Goal: Information Seeking & Learning: Learn about a topic

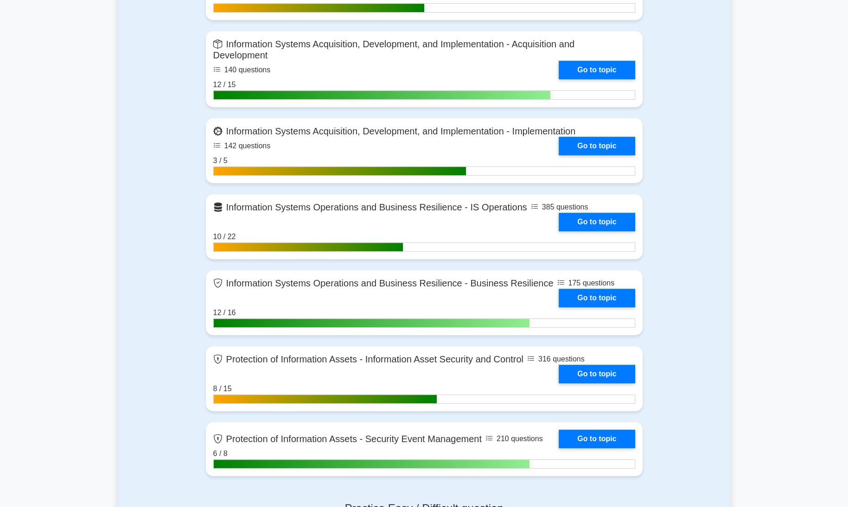
scroll to position [682, 0]
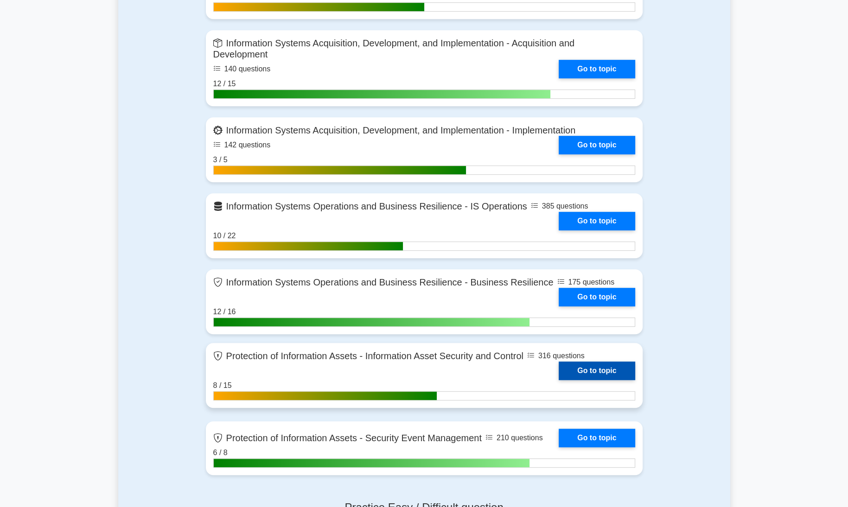
click at [621, 369] on link "Go to topic" at bounding box center [597, 371] width 76 height 19
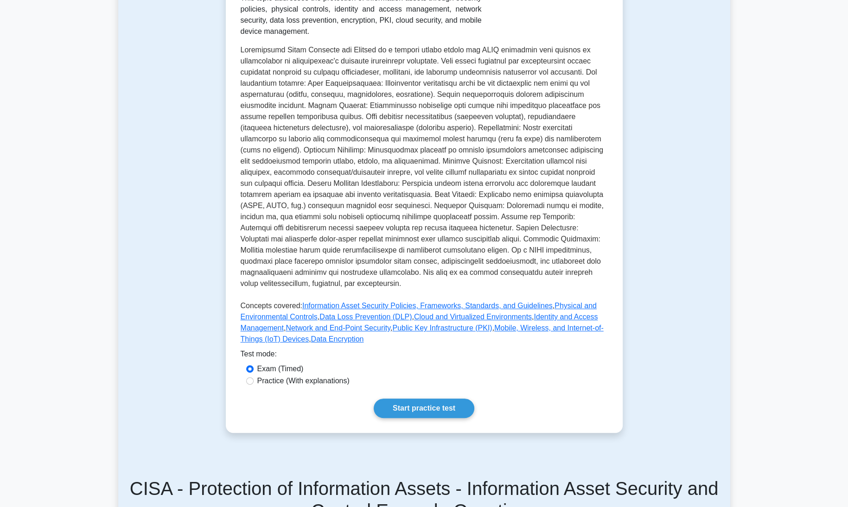
scroll to position [287, 0]
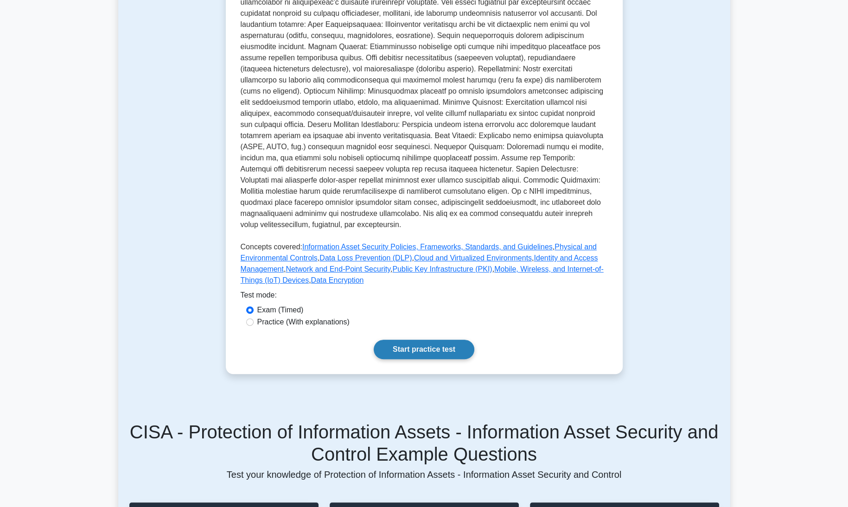
click at [443, 340] on link "Start practice test" at bounding box center [424, 349] width 101 height 19
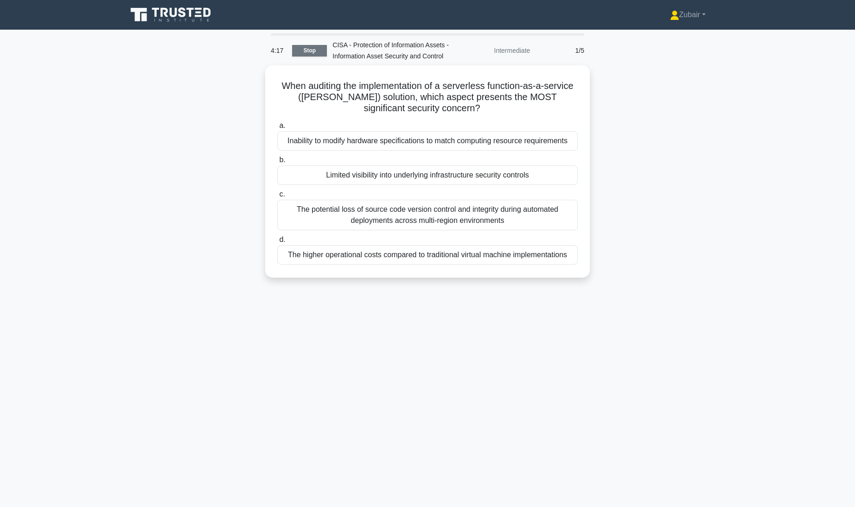
click at [306, 50] on link "Stop" at bounding box center [309, 51] width 35 height 12
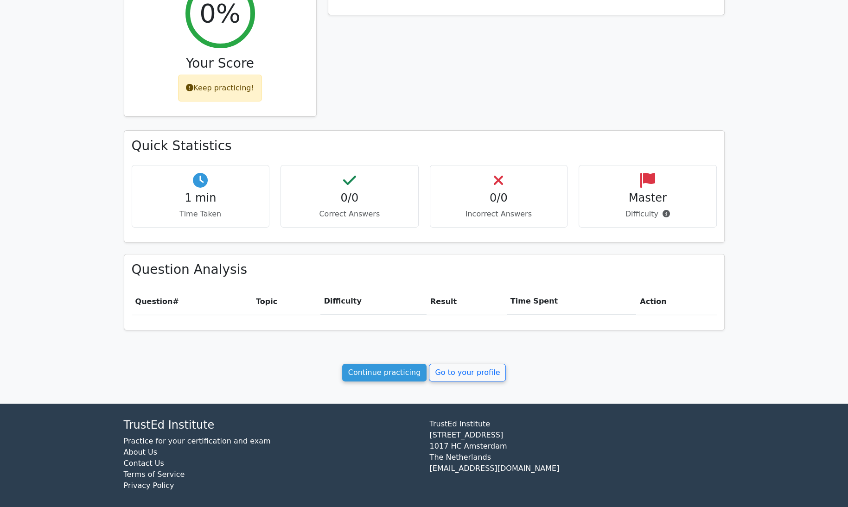
scroll to position [166, 0]
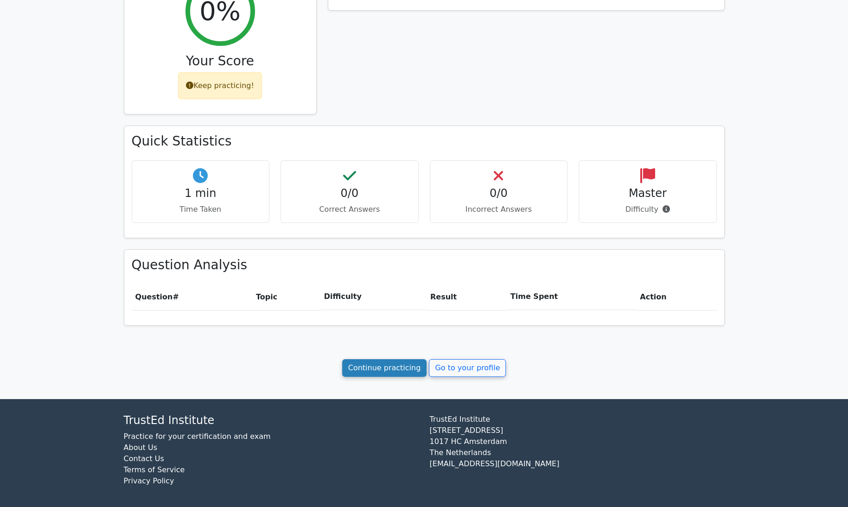
click at [407, 372] on link "Continue practicing" at bounding box center [384, 368] width 85 height 18
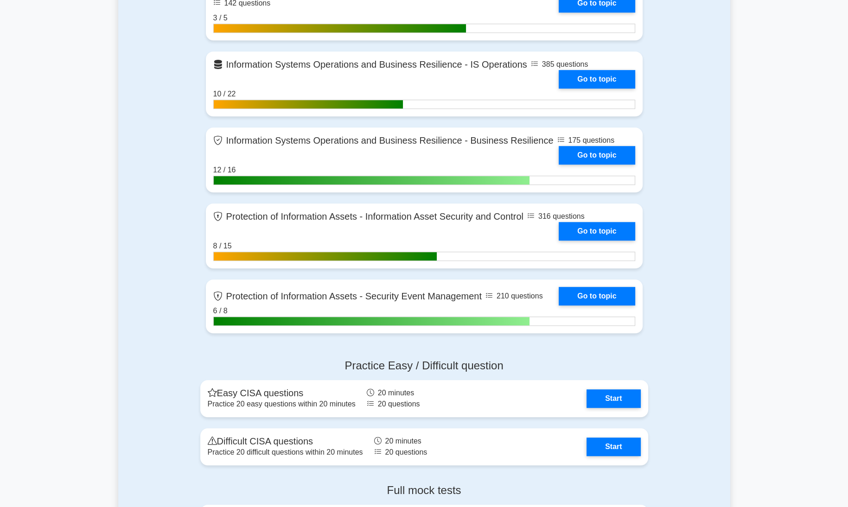
scroll to position [825, 0]
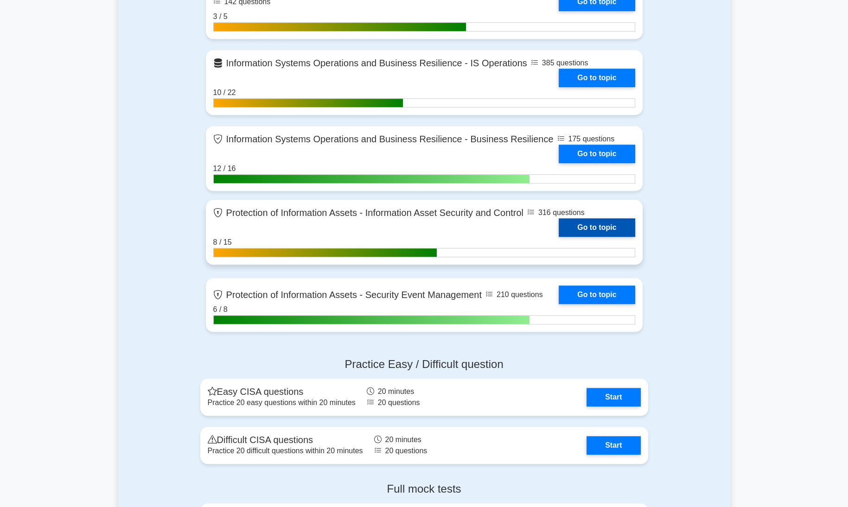
click at [608, 224] on link "Go to topic" at bounding box center [597, 227] width 76 height 19
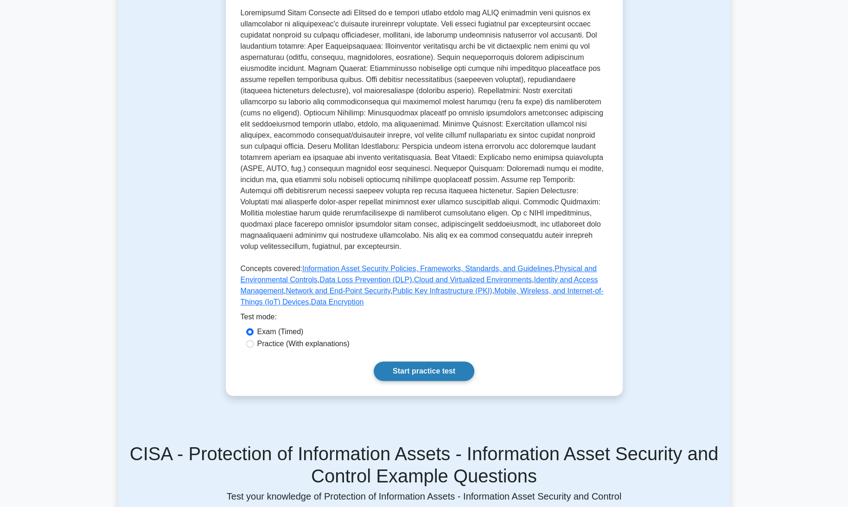
scroll to position [265, 0]
click at [447, 361] on link "Start practice test" at bounding box center [424, 370] width 101 height 19
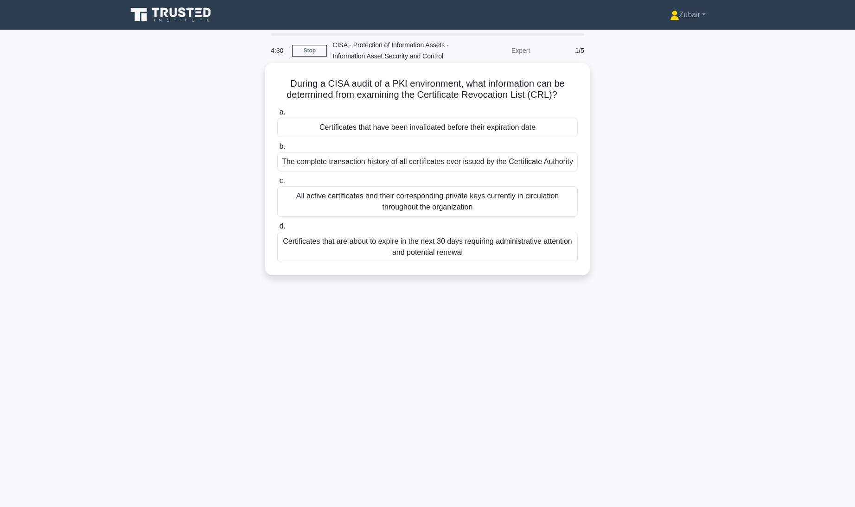
click at [528, 128] on div "Certificates that have been invalidated before their expiration date" at bounding box center [427, 127] width 301 height 19
click at [277, 115] on input "a. Certificates that have been invalidated before their expiration date" at bounding box center [277, 112] width 0 height 6
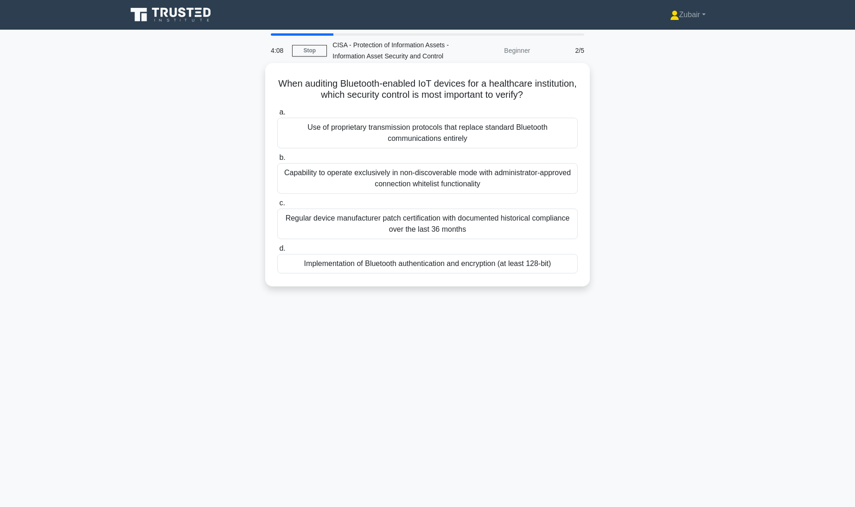
click at [544, 186] on div "Capability to operate exclusively in non-discoverable mode with administrator-a…" at bounding box center [427, 178] width 301 height 31
click at [277, 161] on input "b. Capability to operate exclusively in non-discoverable mode with administrato…" at bounding box center [277, 158] width 0 height 6
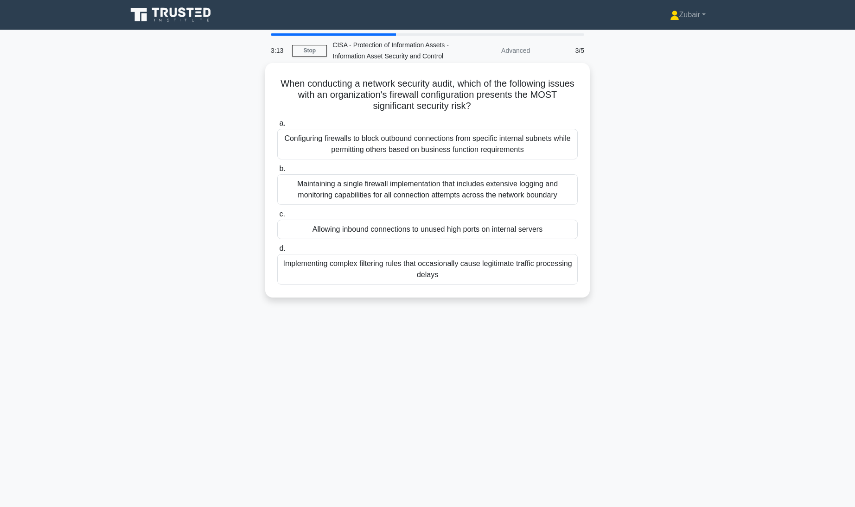
click at [538, 232] on div "Allowing inbound connections to unused high ports on internal servers" at bounding box center [427, 229] width 301 height 19
click at [277, 218] on input "c. Allowing inbound connections to unused high ports on internal servers" at bounding box center [277, 214] width 0 height 6
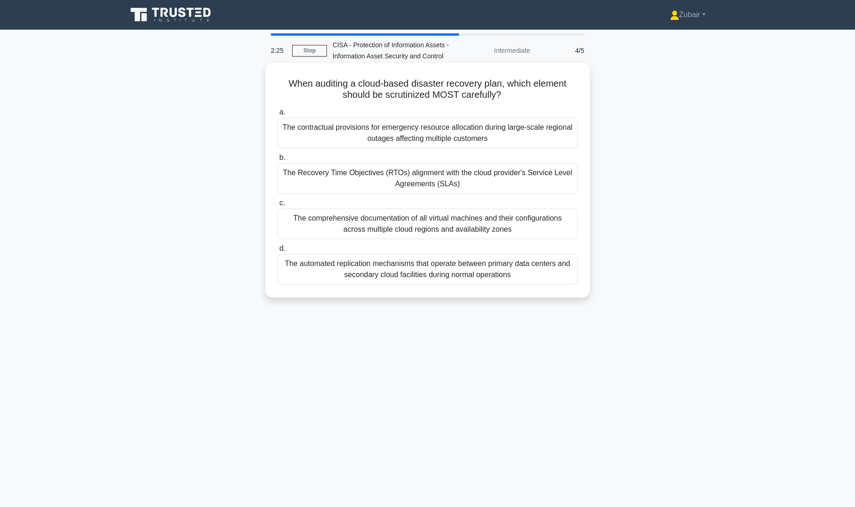
click at [561, 177] on div "The Recovery Time Objectives (RTOs) alignment with the cloud provider's Service…" at bounding box center [427, 178] width 301 height 31
click at [277, 161] on input "b. The Recovery Time Objectives (RTOs) alignment with the cloud provider's Serv…" at bounding box center [277, 158] width 0 height 6
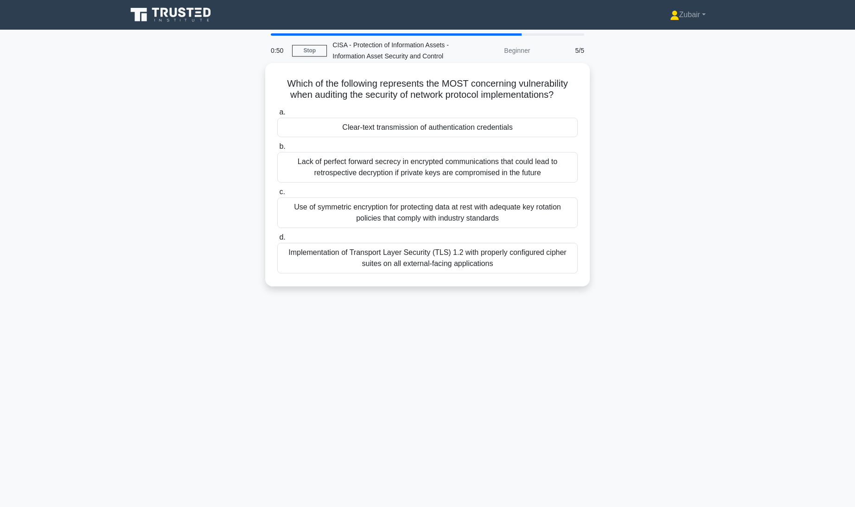
click at [543, 172] on div "Lack of perfect forward secrecy in encrypted communications that could lead to …" at bounding box center [427, 167] width 301 height 31
click at [277, 150] on input "b. Lack of perfect forward secrecy in encrypted communications that could lead …" at bounding box center [277, 147] width 0 height 6
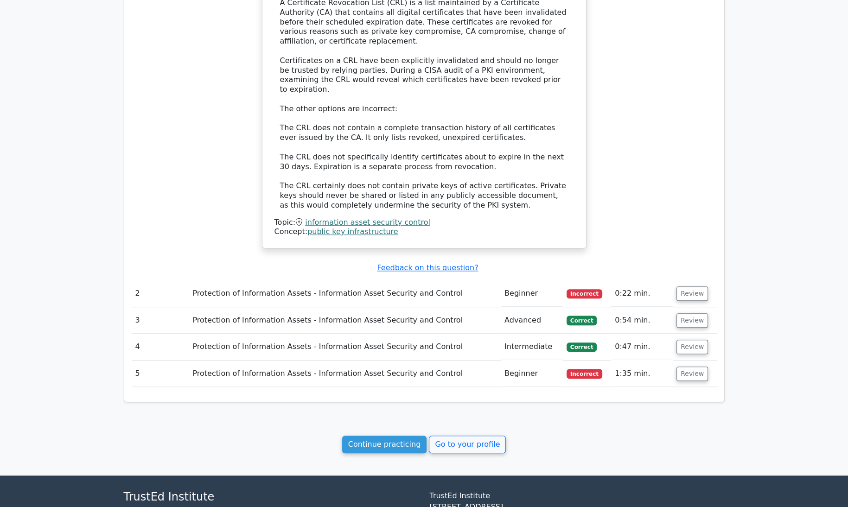
scroll to position [749, 0]
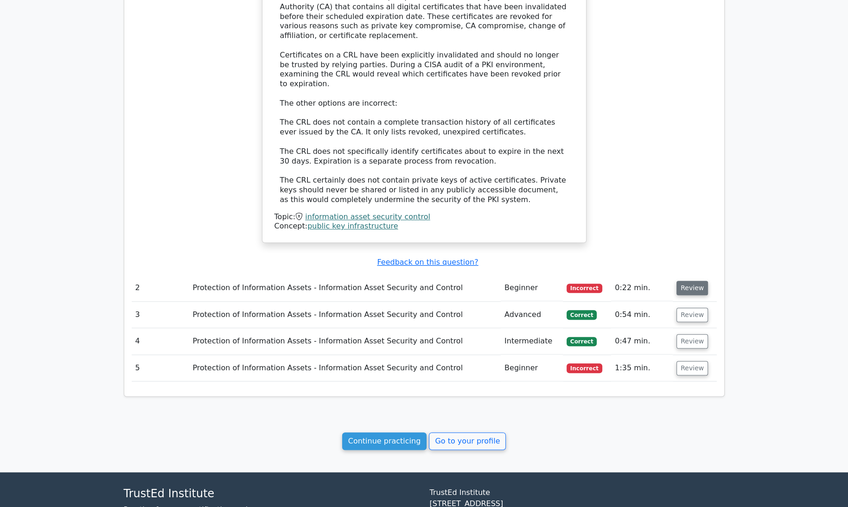
click at [696, 281] on button "Review" at bounding box center [693, 288] width 32 height 14
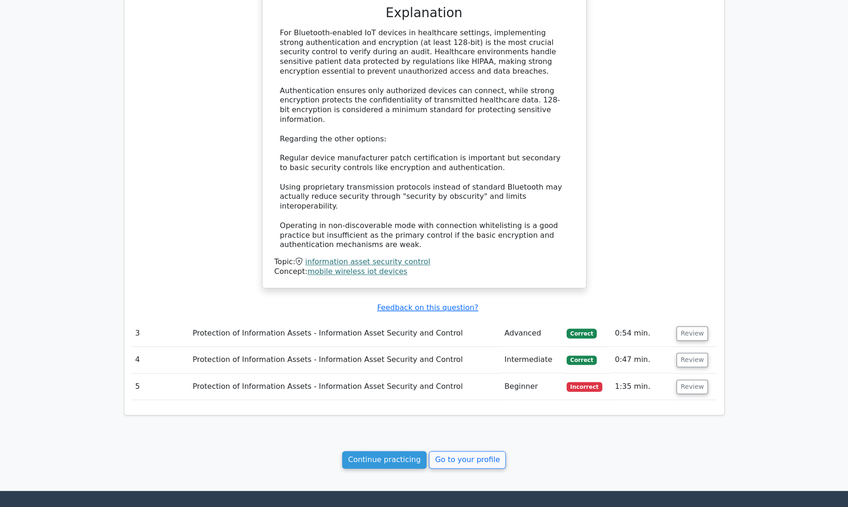
scroll to position [1256, 0]
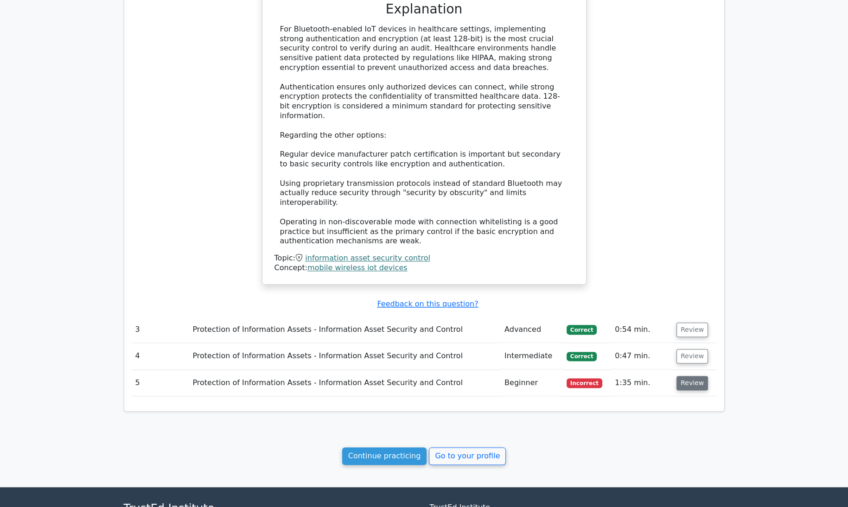
click at [693, 376] on button "Review" at bounding box center [693, 383] width 32 height 14
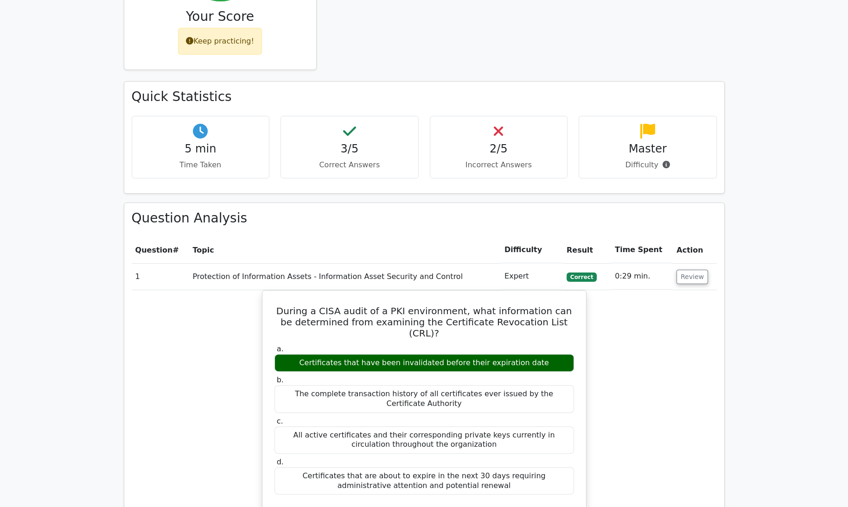
scroll to position [209, 0]
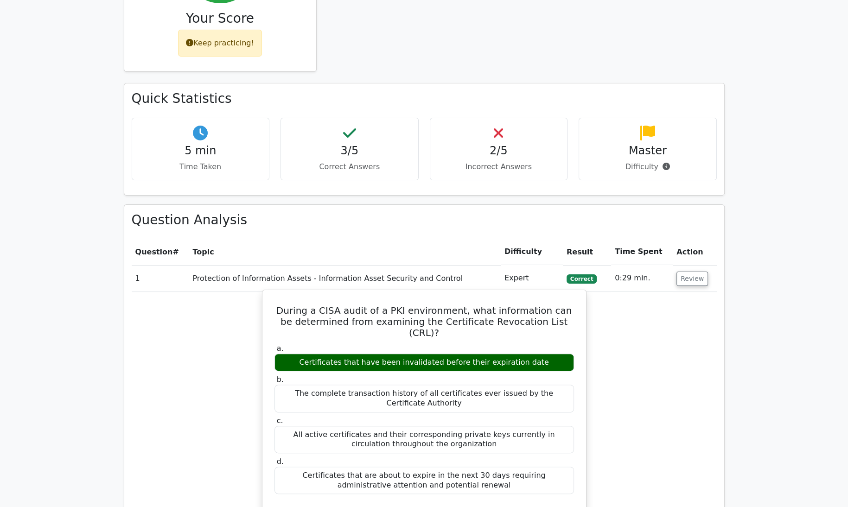
click at [534, 354] on div "Certificates that have been invalidated before their expiration date" at bounding box center [425, 363] width 300 height 18
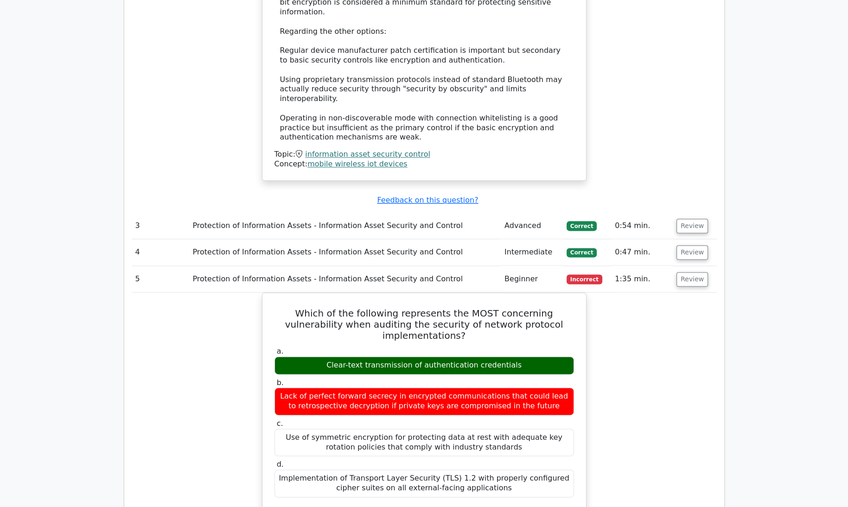
scroll to position [1762, 0]
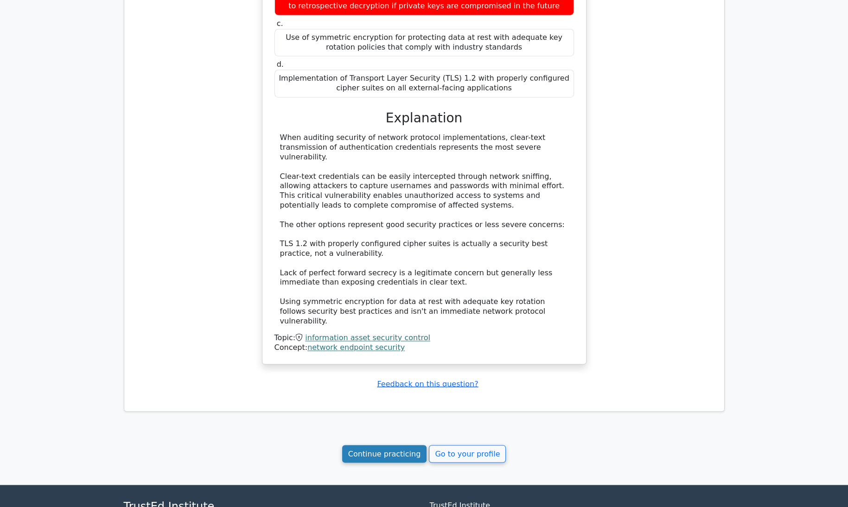
click at [387, 445] on link "Continue practicing" at bounding box center [384, 454] width 85 height 18
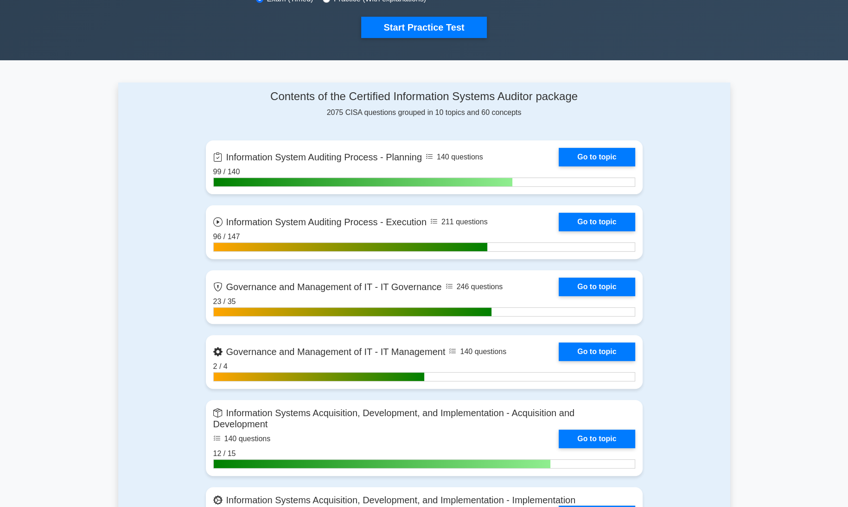
scroll to position [311, 0]
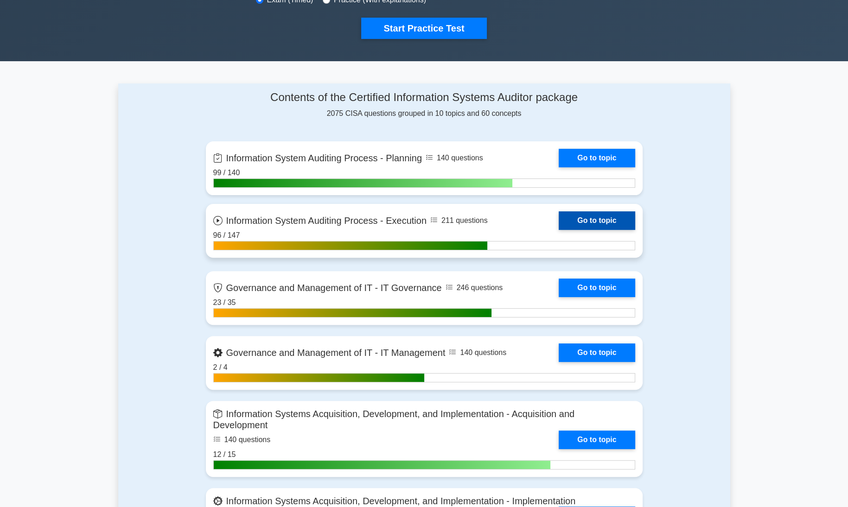
click at [575, 221] on link "Go to topic" at bounding box center [597, 220] width 76 height 19
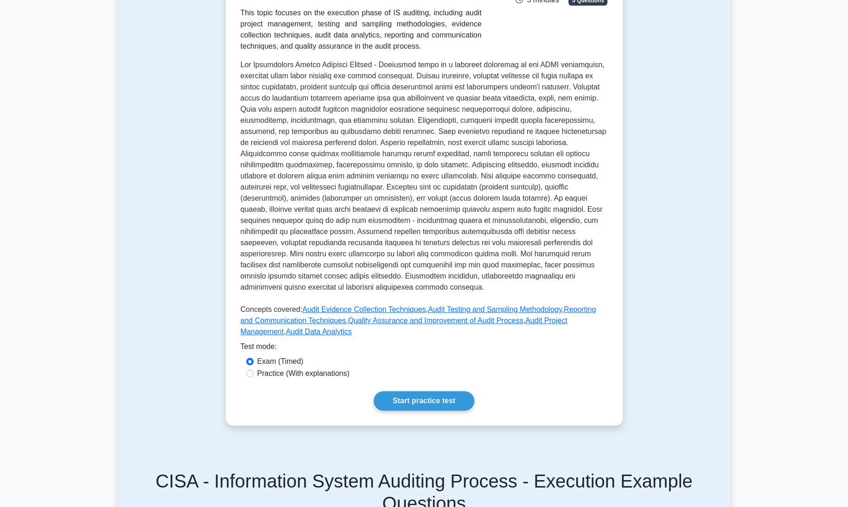
scroll to position [211, 0]
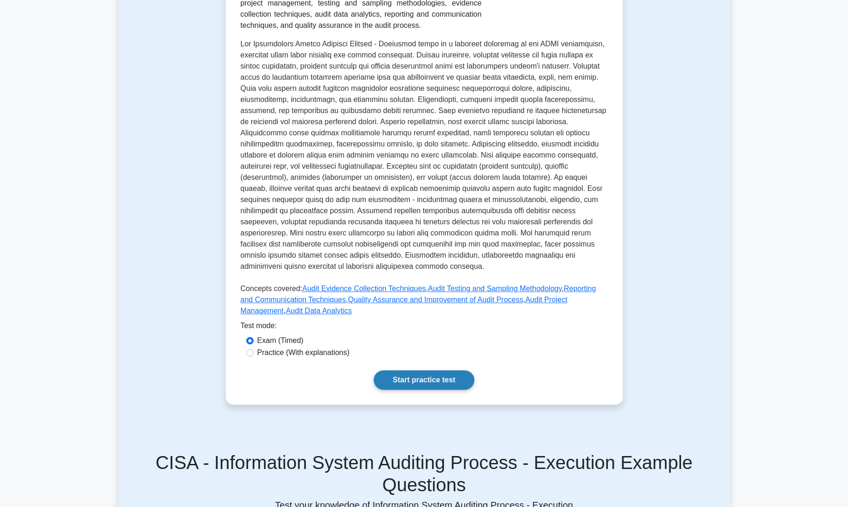
click at [414, 371] on link "Start practice test" at bounding box center [424, 380] width 101 height 19
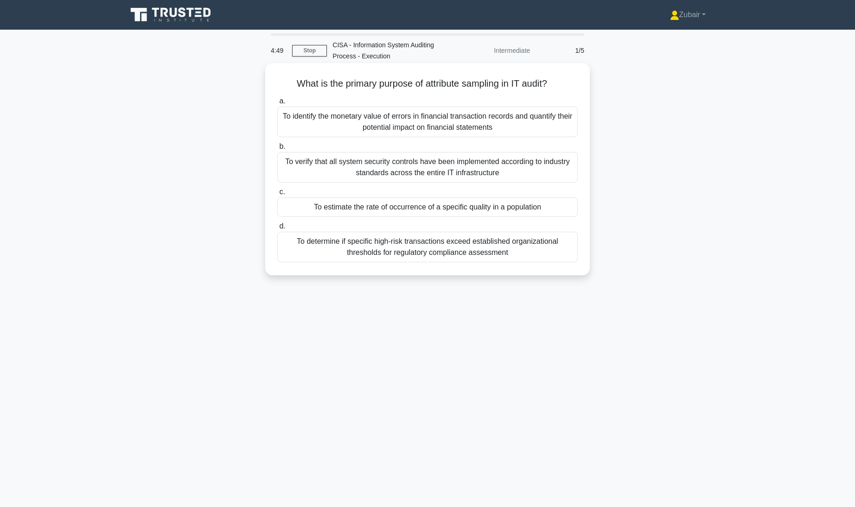
click at [501, 206] on div "To estimate the rate of occurrence of a specific quality in a population" at bounding box center [427, 207] width 301 height 19
click at [277, 195] on input "c. To estimate the rate of occurrence of a specific quality in a population" at bounding box center [277, 192] width 0 height 6
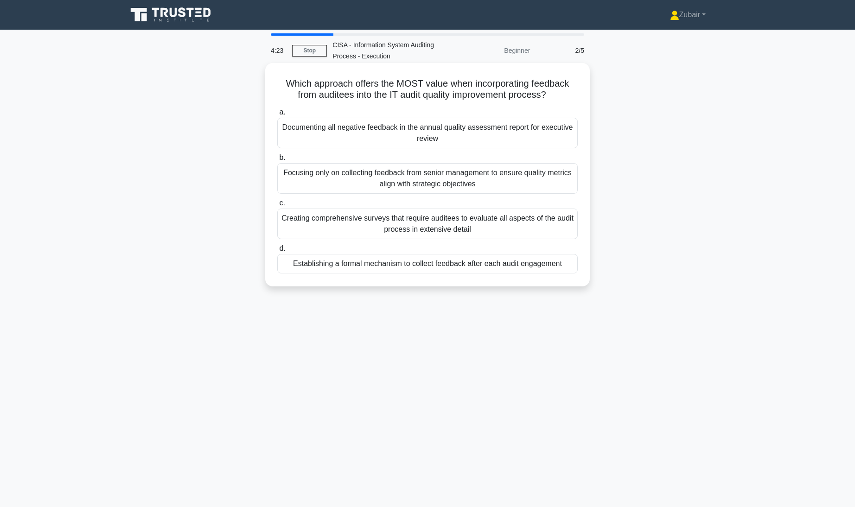
click at [547, 263] on div "Establishing a formal mechanism to collect feedback after each audit engagement" at bounding box center [427, 263] width 301 height 19
click at [277, 252] on input "d. Establishing a formal mechanism to collect feedback after each audit engagem…" at bounding box center [277, 249] width 0 height 6
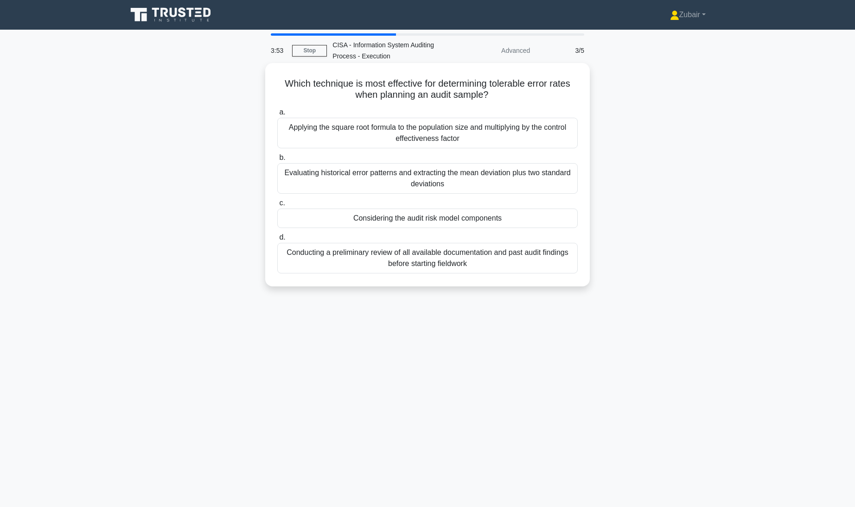
click at [532, 218] on div "Considering the audit risk model components" at bounding box center [427, 218] width 301 height 19
click at [277, 206] on input "c. Considering the audit risk model components" at bounding box center [277, 203] width 0 height 6
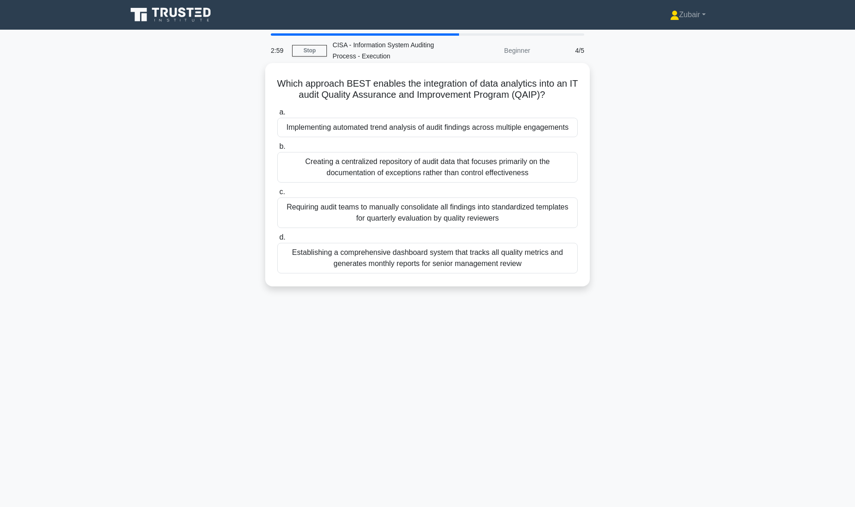
click at [537, 132] on div "Implementing automated trend analysis of audit findings across multiple engagem…" at bounding box center [427, 127] width 301 height 19
click at [277, 115] on input "a. Implementing automated trend analysis of audit findings across multiple enga…" at bounding box center [277, 112] width 0 height 6
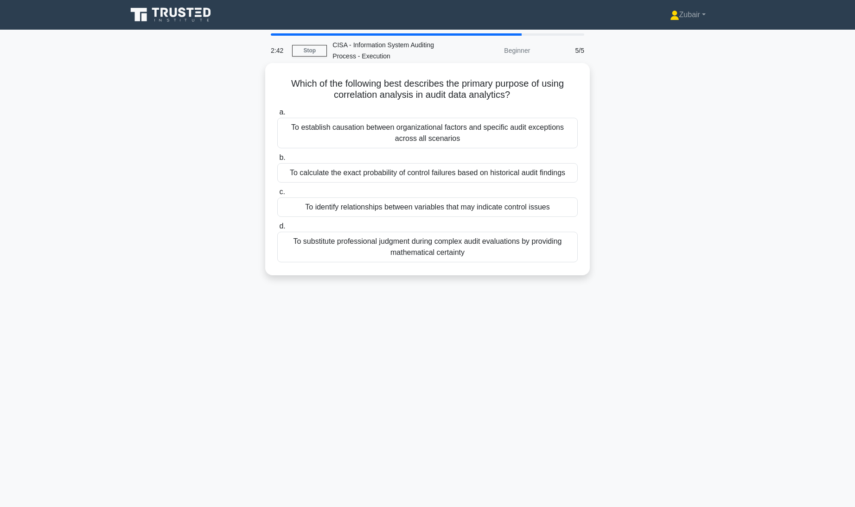
click at [557, 211] on div "To identify relationships between variables that may indicate control issues" at bounding box center [427, 207] width 301 height 19
click at [277, 195] on input "c. To identify relationships between variables that may indicate control issues" at bounding box center [277, 192] width 0 height 6
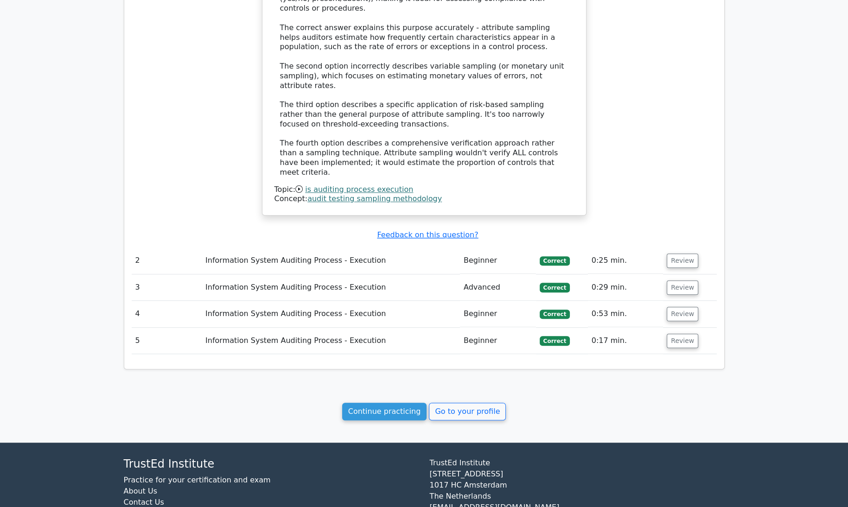
scroll to position [777, 0]
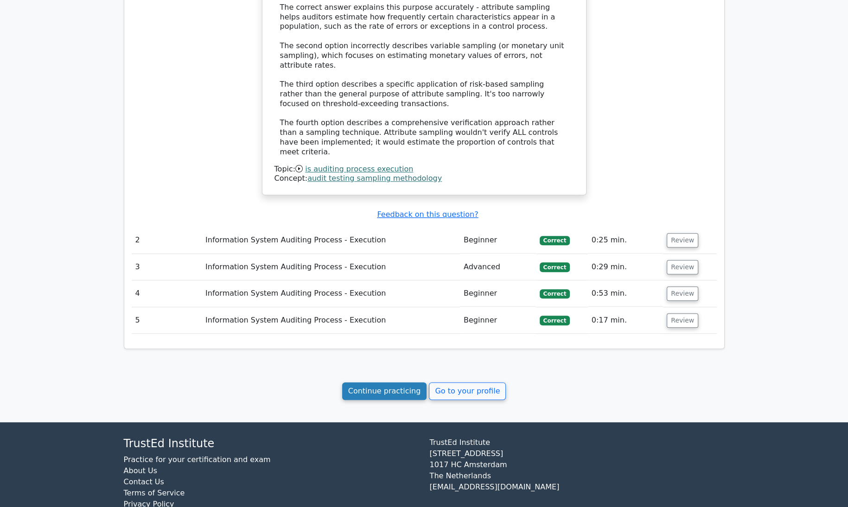
click at [400, 383] on link "Continue practicing" at bounding box center [384, 392] width 85 height 18
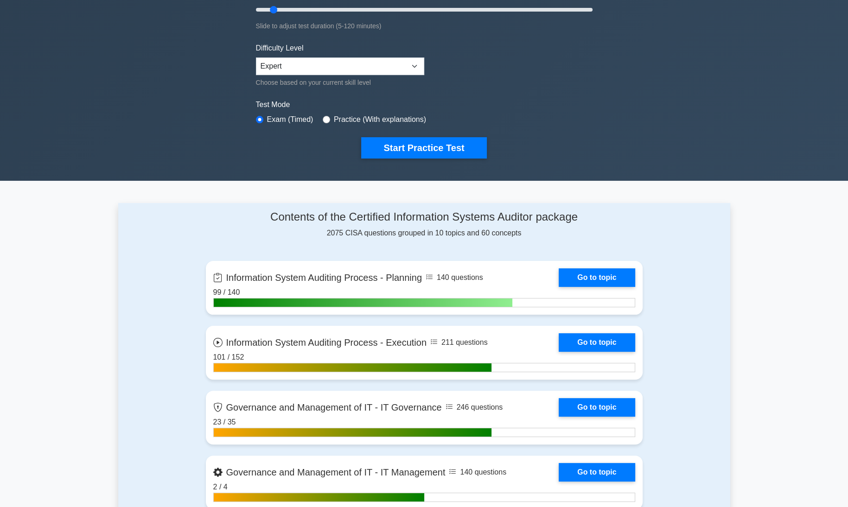
scroll to position [191, 0]
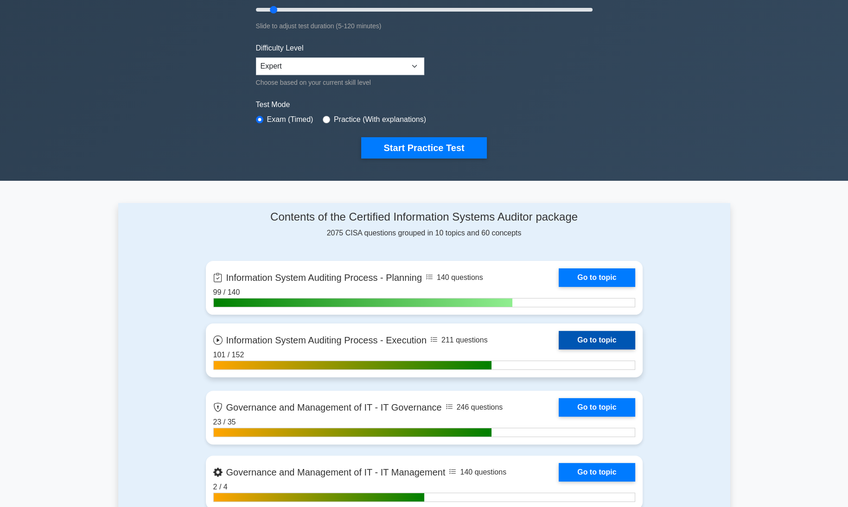
click at [589, 340] on link "Go to topic" at bounding box center [597, 340] width 76 height 19
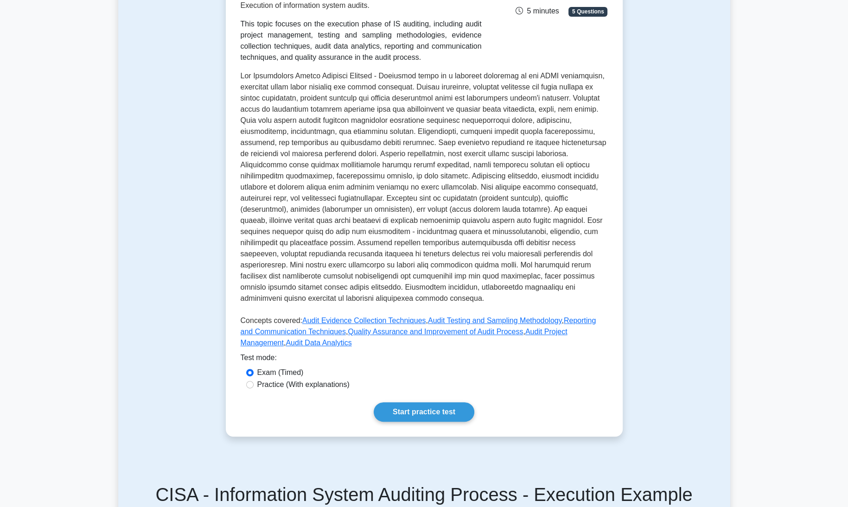
scroll to position [185, 0]
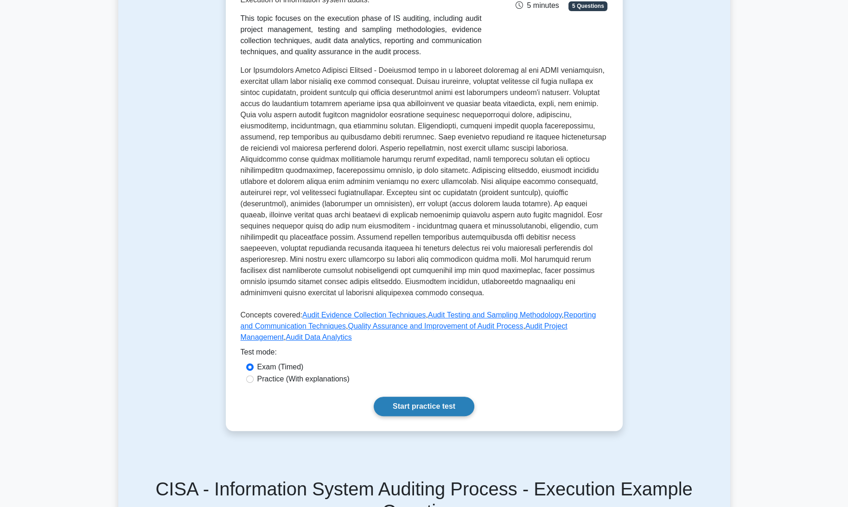
click at [448, 397] on link "Start practice test" at bounding box center [424, 406] width 101 height 19
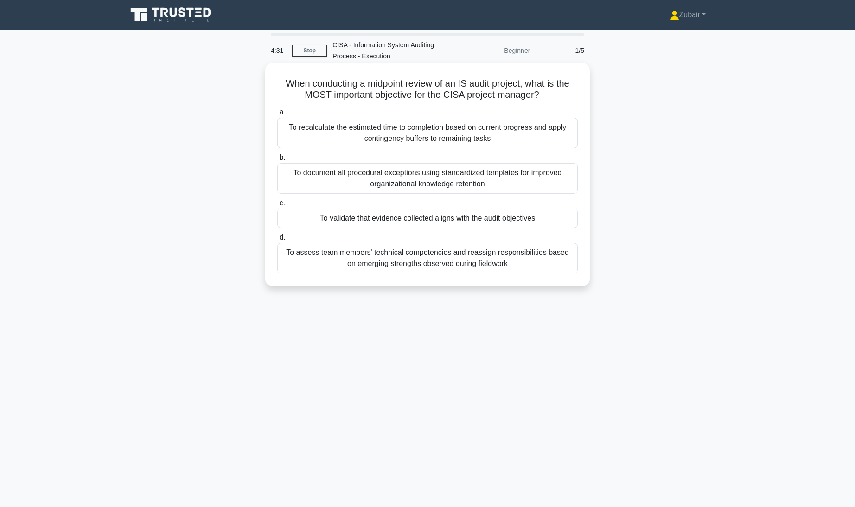
click at [542, 143] on div "To recalculate the estimated time to completion based on current progress and a…" at bounding box center [427, 133] width 301 height 31
click at [277, 115] on input "a. To recalculate the estimated time to completion based on current progress an…" at bounding box center [277, 112] width 0 height 6
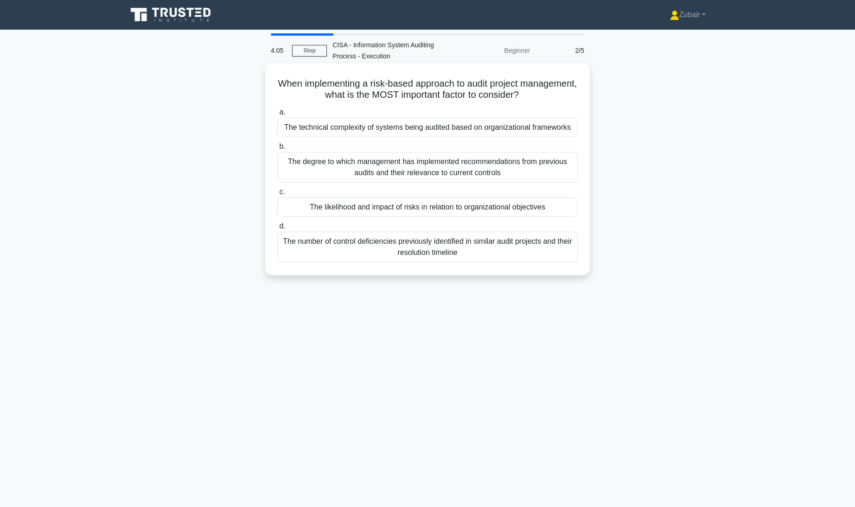
click at [511, 206] on div "The likelihood and impact of risks in relation to organizational objectives" at bounding box center [427, 207] width 301 height 19
click at [277, 195] on input "c. The likelihood and impact of risks in relation to organizational objectives" at bounding box center [277, 192] width 0 height 6
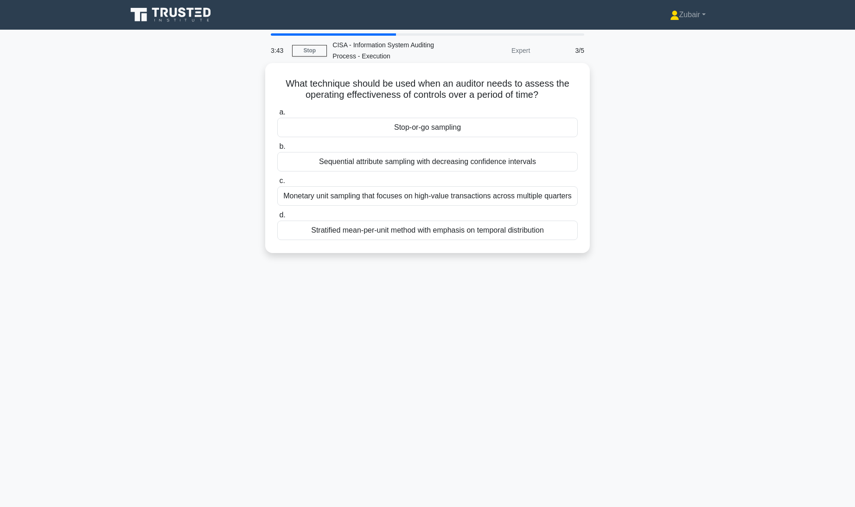
click at [439, 127] on div "Stop-or-go sampling" at bounding box center [427, 127] width 301 height 19
click at [277, 115] on input "a. Stop-or-go sampling" at bounding box center [277, 112] width 0 height 6
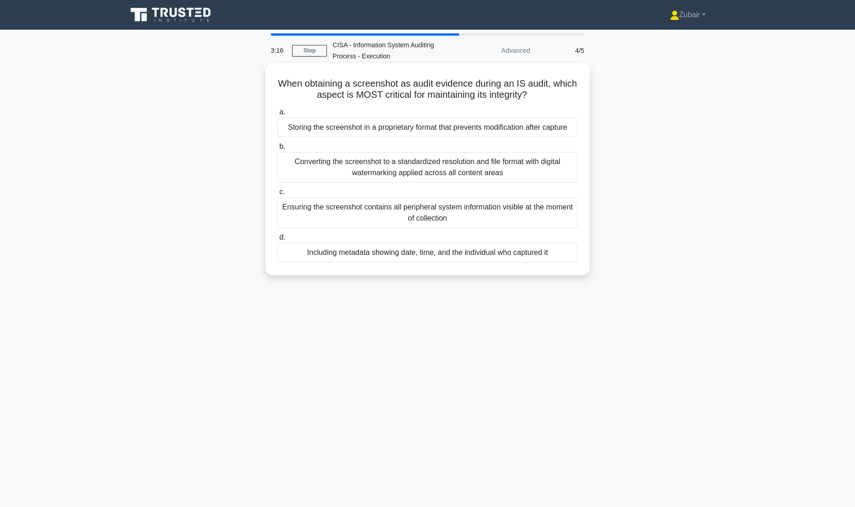
click at [535, 249] on div "Including metadata showing date, time, and the individual who captured it" at bounding box center [427, 252] width 301 height 19
click at [277, 241] on input "d. Including metadata showing date, time, and the individual who captured it" at bounding box center [277, 238] width 0 height 6
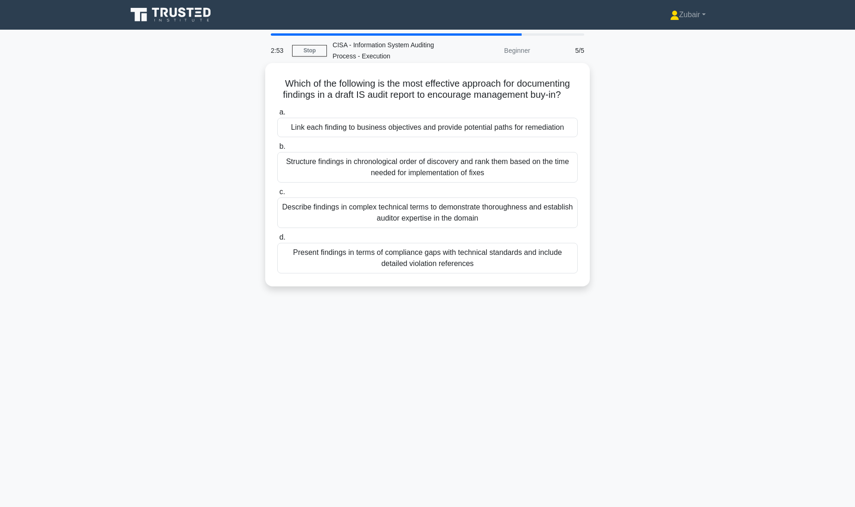
click at [544, 135] on div "Link each finding to business objectives and provide potential paths for remedi…" at bounding box center [427, 127] width 301 height 19
click at [277, 115] on input "a. Link each finding to business objectives and provide potential paths for rem…" at bounding box center [277, 112] width 0 height 6
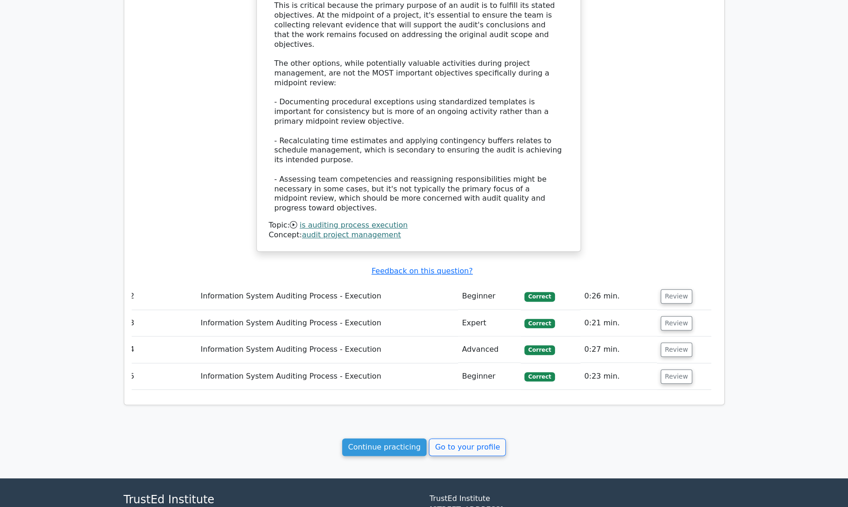
scroll to position [0, 6]
click at [404, 439] on link "Continue practicing" at bounding box center [384, 448] width 85 height 18
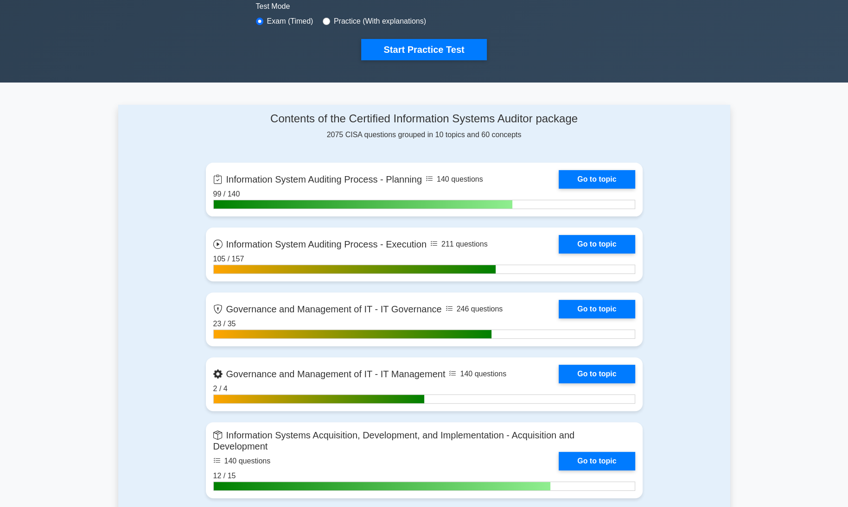
scroll to position [280, 0]
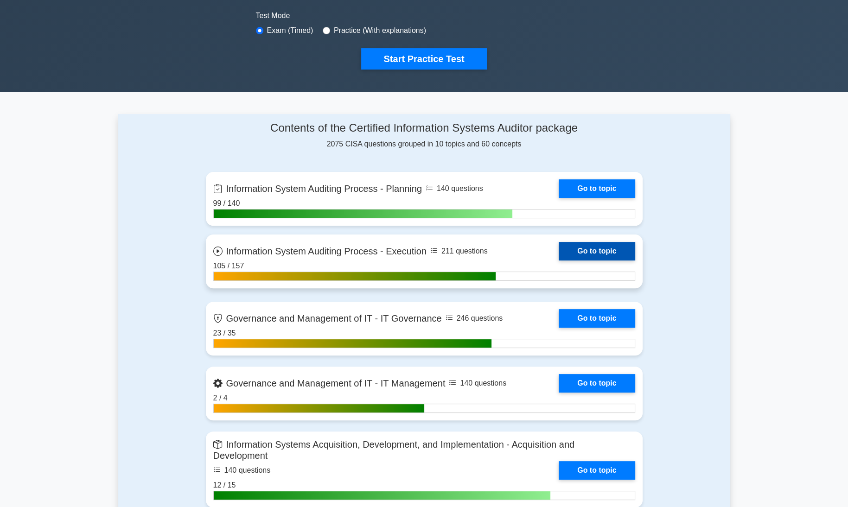
click at [590, 250] on link "Go to topic" at bounding box center [597, 251] width 76 height 19
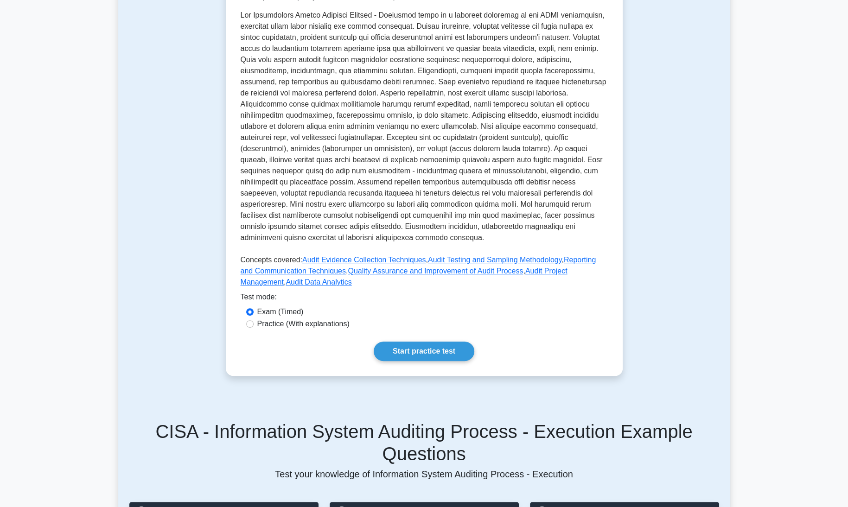
scroll to position [243, 0]
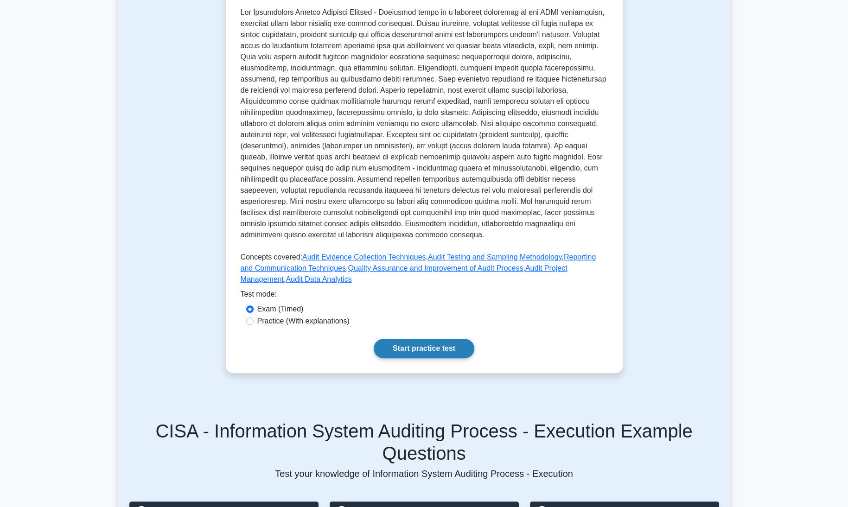
click at [404, 341] on link "Start practice test" at bounding box center [424, 348] width 101 height 19
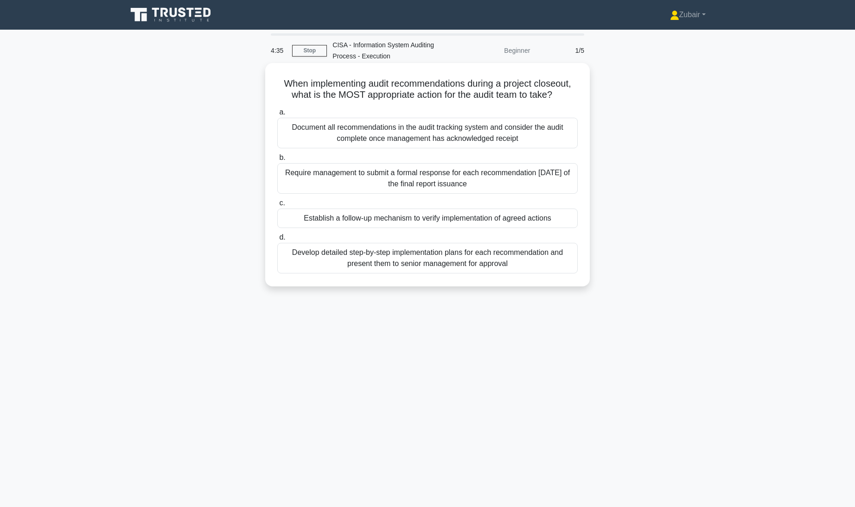
click at [514, 221] on div "Establish a follow-up mechanism to verify implementation of agreed actions" at bounding box center [427, 218] width 301 height 19
click at [277, 206] on input "c. Establish a follow-up mechanism to verify implementation of agreed actions" at bounding box center [277, 203] width 0 height 6
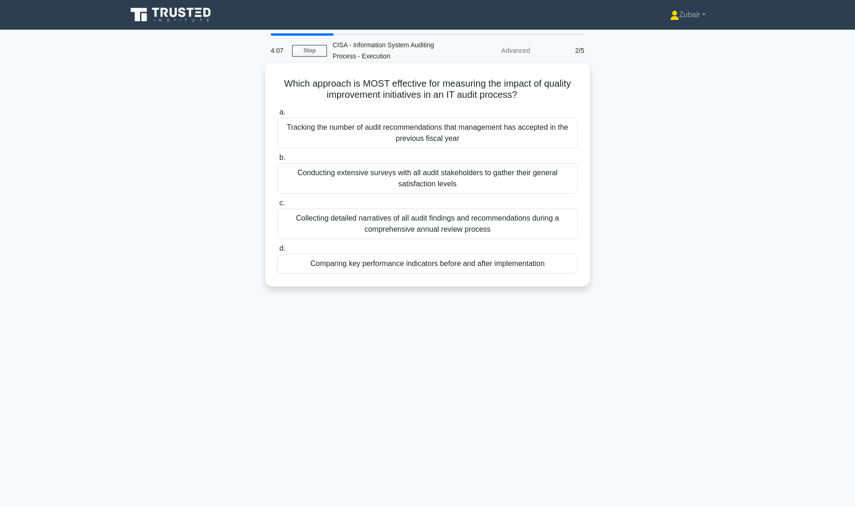
click at [540, 258] on div "Comparing key performance indicators before and after implementation" at bounding box center [427, 263] width 301 height 19
click at [277, 252] on input "d. Comparing key performance indicators before and after implementation" at bounding box center [277, 249] width 0 height 6
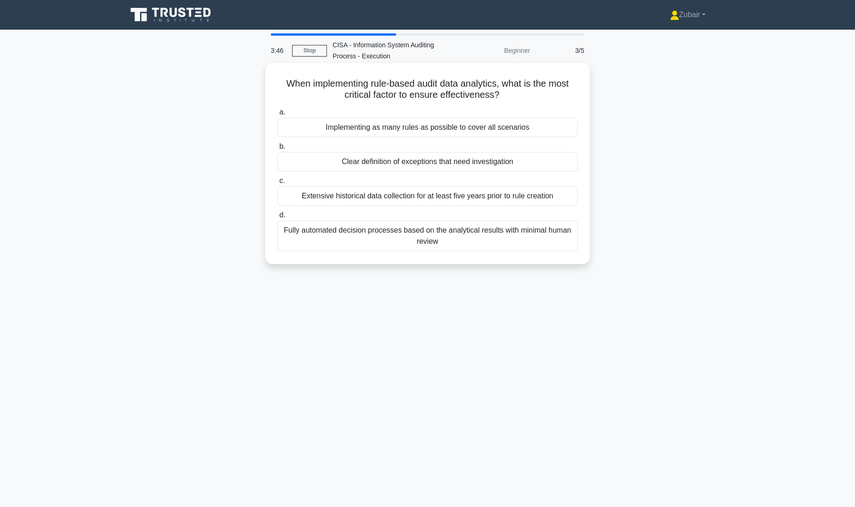
click at [514, 164] on div "Clear definition of exceptions that need investigation" at bounding box center [427, 161] width 301 height 19
click at [277, 150] on input "b. Clear definition of exceptions that need investigation" at bounding box center [277, 147] width 0 height 6
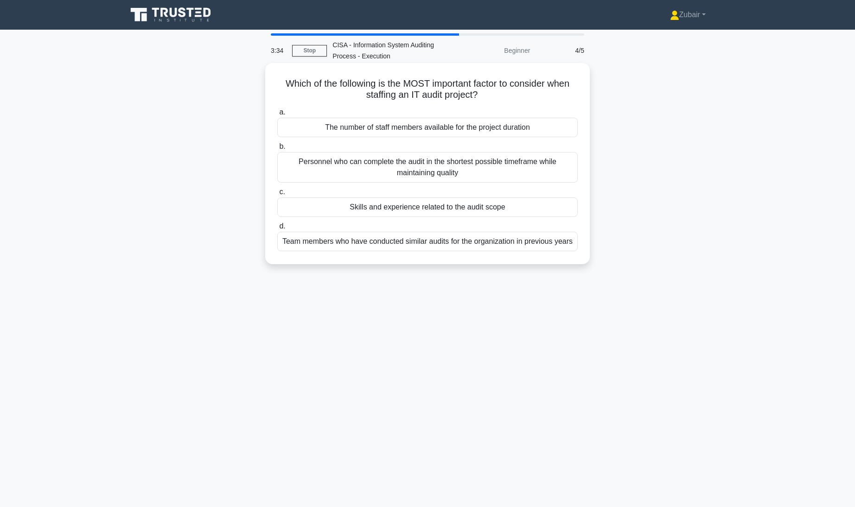
click at [558, 206] on div "Skills and experience related to the audit scope" at bounding box center [427, 207] width 301 height 19
click at [277, 195] on input "c. Skills and experience related to the audit scope" at bounding box center [277, 192] width 0 height 6
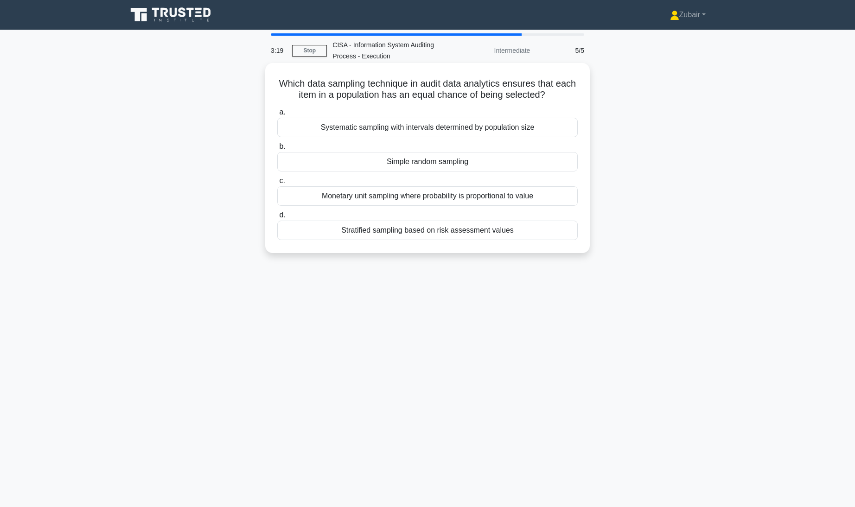
click at [528, 126] on div "Systematic sampling with intervals determined by population size" at bounding box center [427, 127] width 301 height 19
click at [277, 115] on input "a. Systematic sampling with intervals determined by population size" at bounding box center [277, 112] width 0 height 6
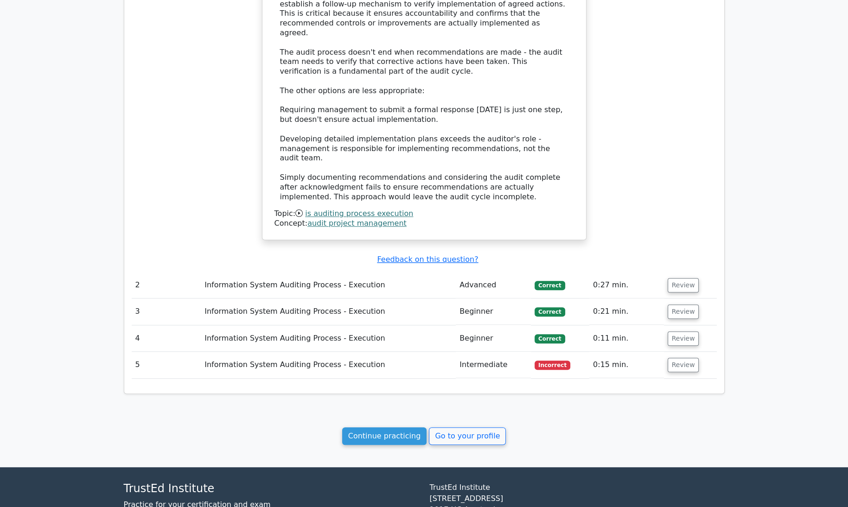
scroll to position [803, 0]
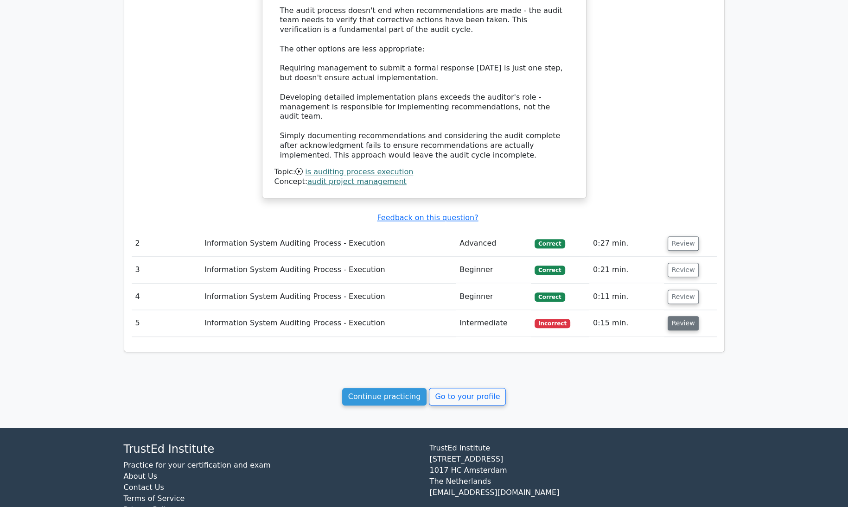
click at [683, 316] on button "Review" at bounding box center [684, 323] width 32 height 14
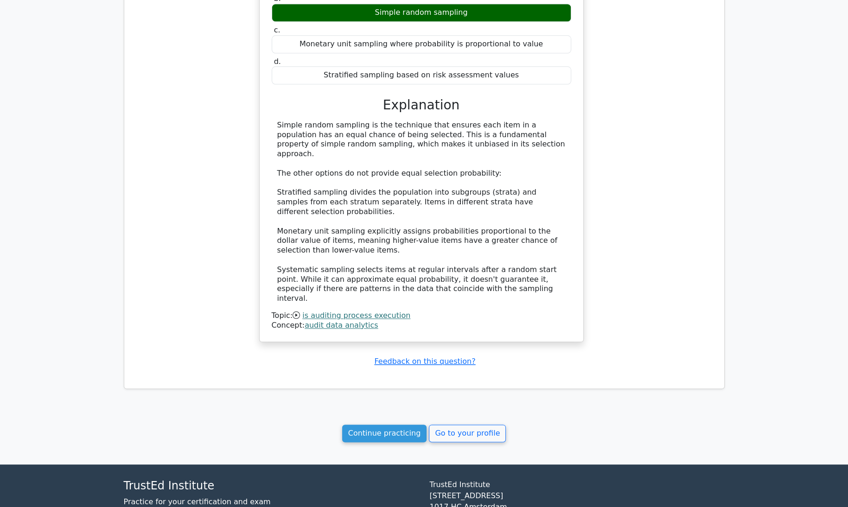
scroll to position [0, 2]
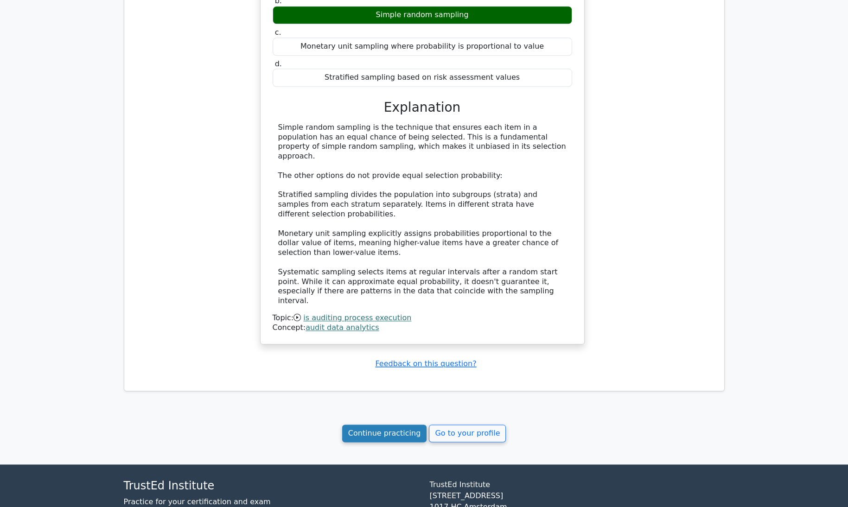
click at [388, 425] on link "Continue practicing" at bounding box center [384, 434] width 85 height 18
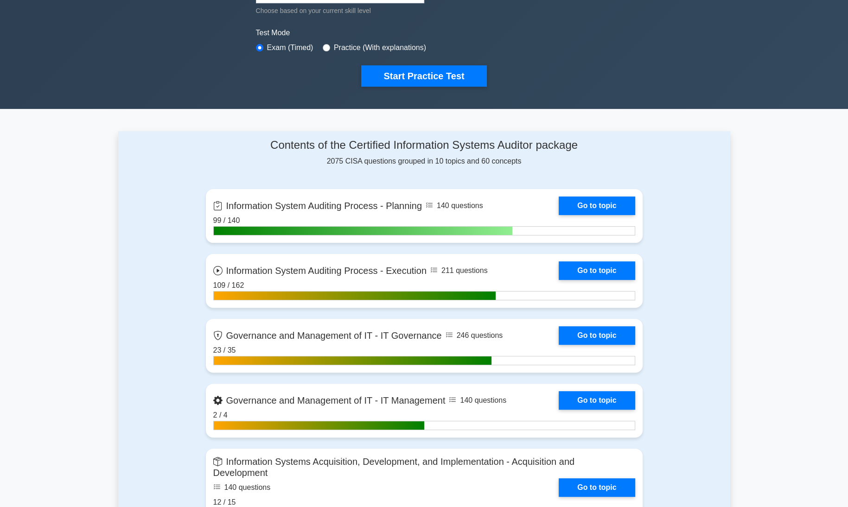
scroll to position [326, 0]
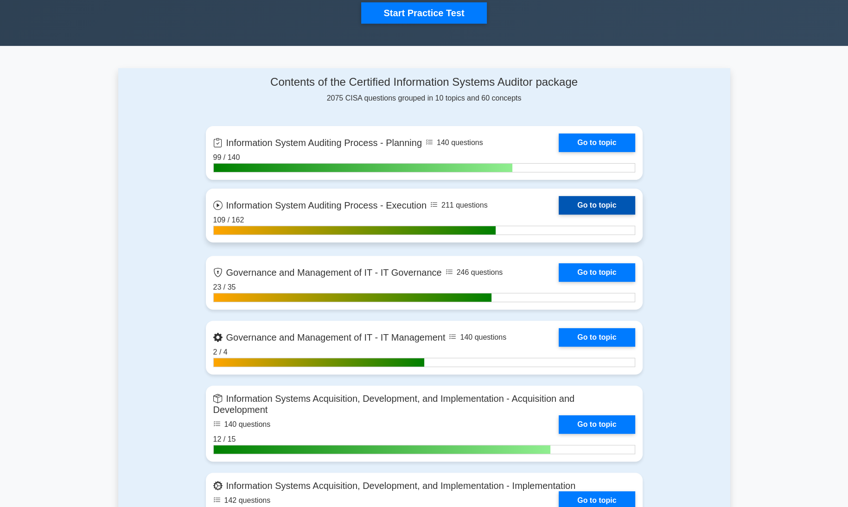
click at [611, 205] on link "Go to topic" at bounding box center [597, 205] width 76 height 19
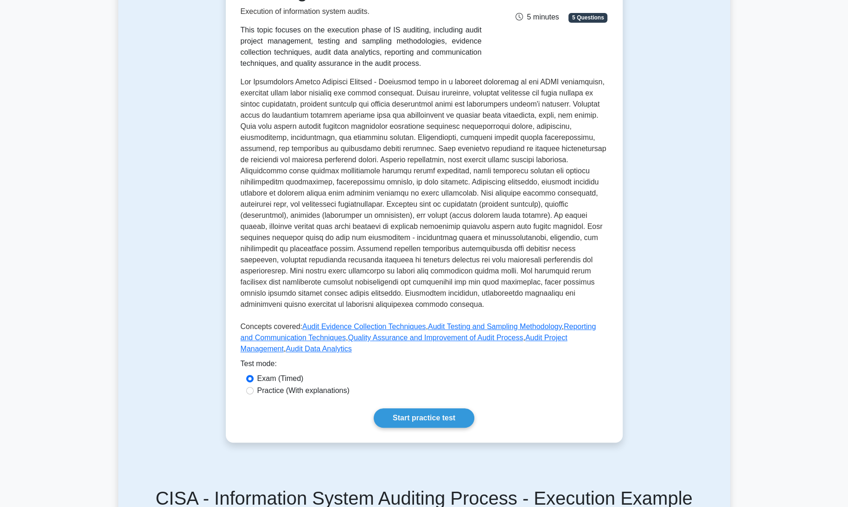
scroll to position [178, 0]
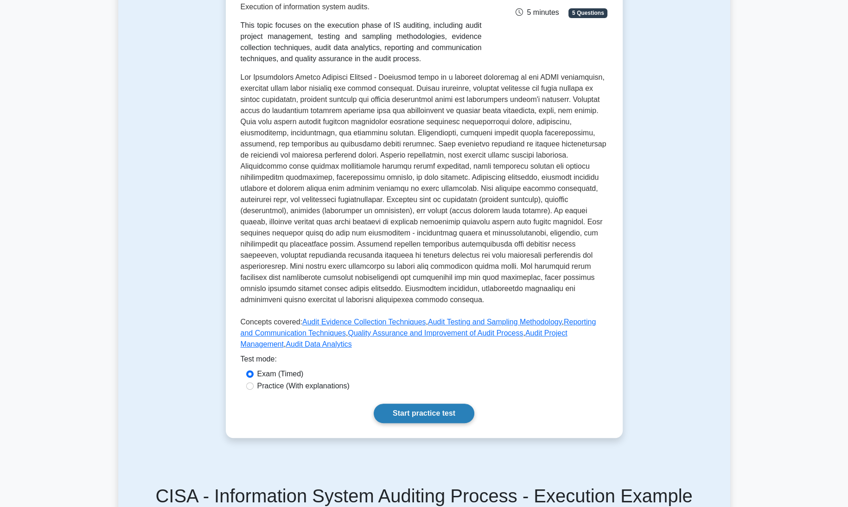
click at [447, 404] on link "Start practice test" at bounding box center [424, 413] width 101 height 19
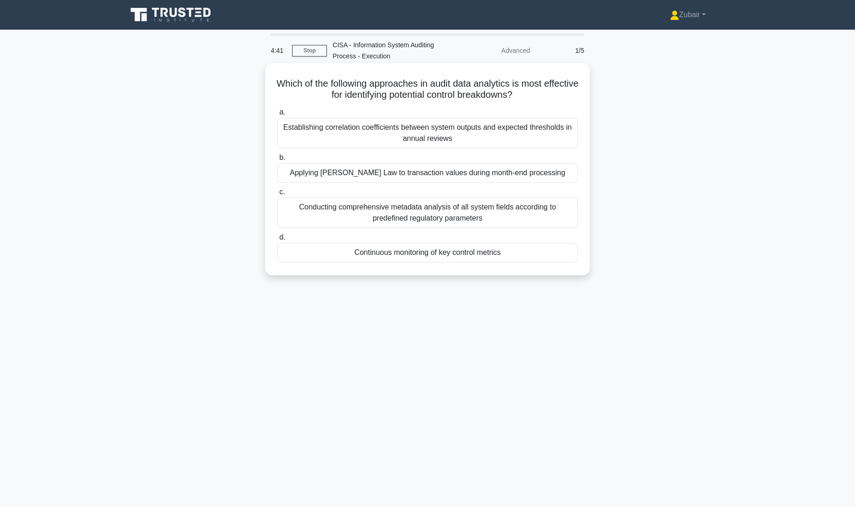
click at [474, 255] on div "Continuous monitoring of key control metrics" at bounding box center [427, 252] width 301 height 19
click at [277, 241] on input "d. Continuous monitoring of key control metrics" at bounding box center [277, 238] width 0 height 6
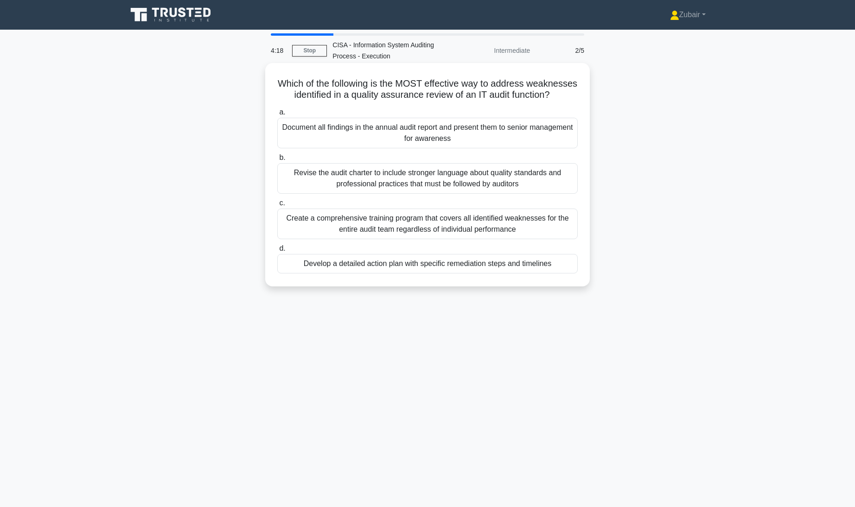
click at [462, 274] on div "Develop a detailed action plan with specific remediation steps and timelines" at bounding box center [427, 263] width 301 height 19
click at [277, 252] on input "d. Develop a detailed action plan with specific remediation steps and timelines" at bounding box center [277, 249] width 0 height 6
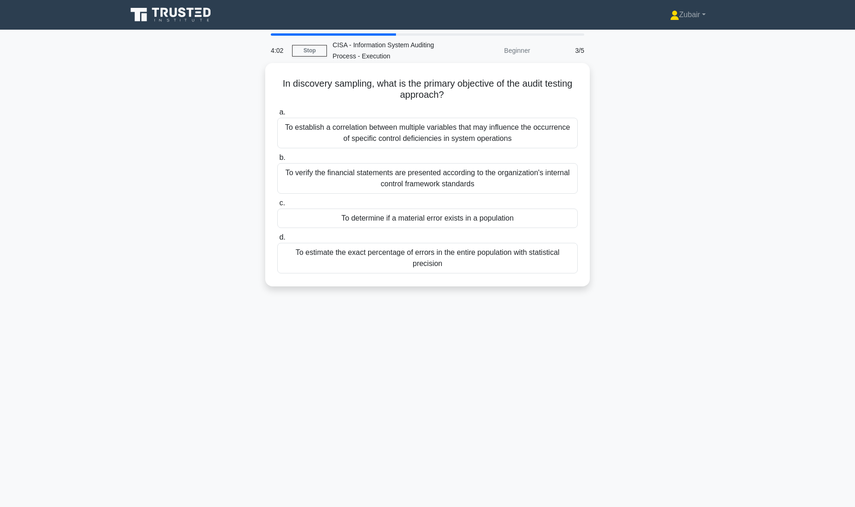
click at [478, 219] on div "To determine if a material error exists in a population" at bounding box center [427, 218] width 301 height 19
click at [277, 206] on input "c. To determine if a material error exists in a population" at bounding box center [277, 203] width 0 height 6
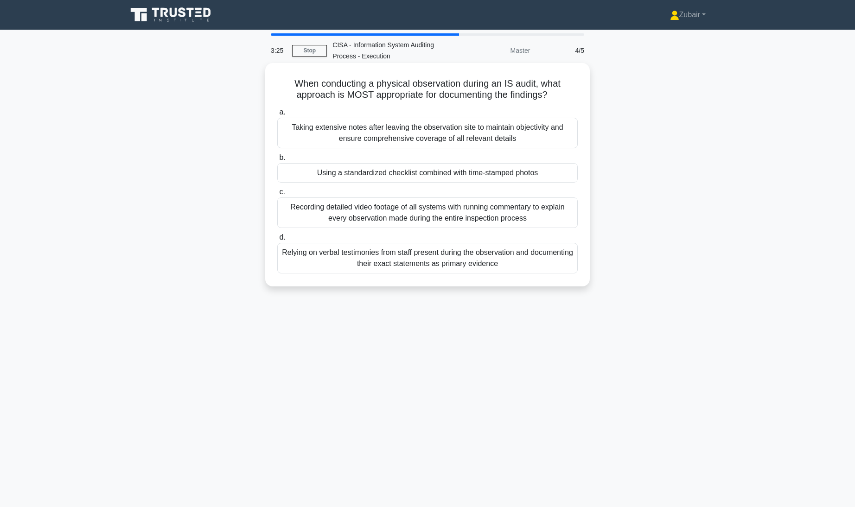
click at [491, 135] on div "Taking extensive notes after leaving the observation site to maintain objectivi…" at bounding box center [427, 133] width 301 height 31
click at [277, 115] on input "a. Taking extensive notes after leaving the observation site to maintain object…" at bounding box center [277, 112] width 0 height 6
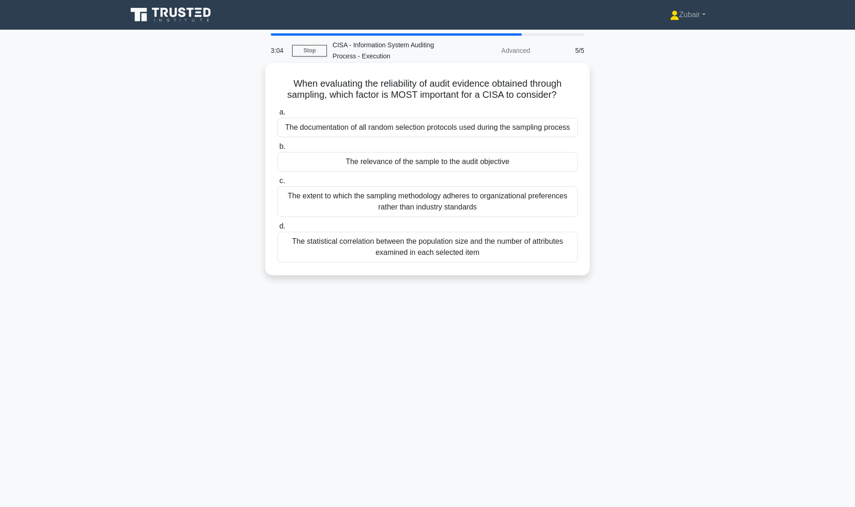
click at [466, 157] on div "The relevance of the sample to the audit objective" at bounding box center [427, 161] width 301 height 19
click at [277, 150] on input "b. The relevance of the sample to the audit objective" at bounding box center [277, 147] width 0 height 6
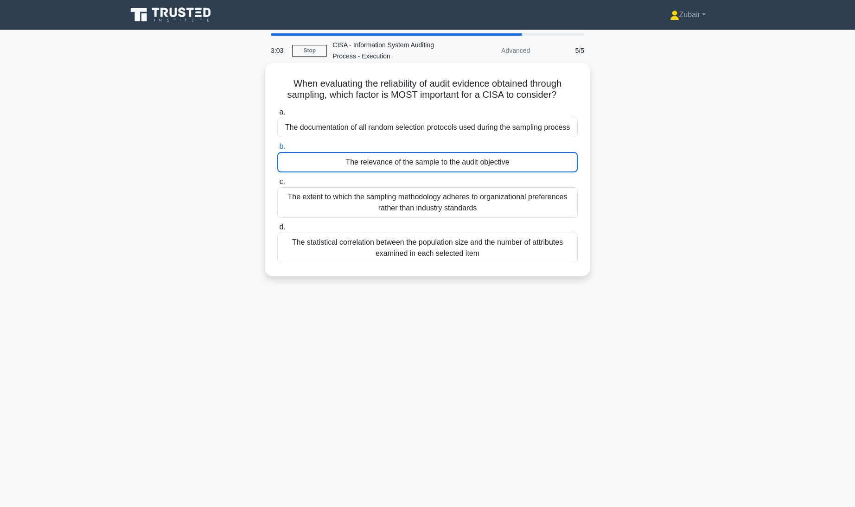
click at [462, 162] on div "The relevance of the sample to the audit objective" at bounding box center [427, 162] width 301 height 20
click at [277, 150] on input "b. The relevance of the sample to the audit objective" at bounding box center [277, 147] width 0 height 6
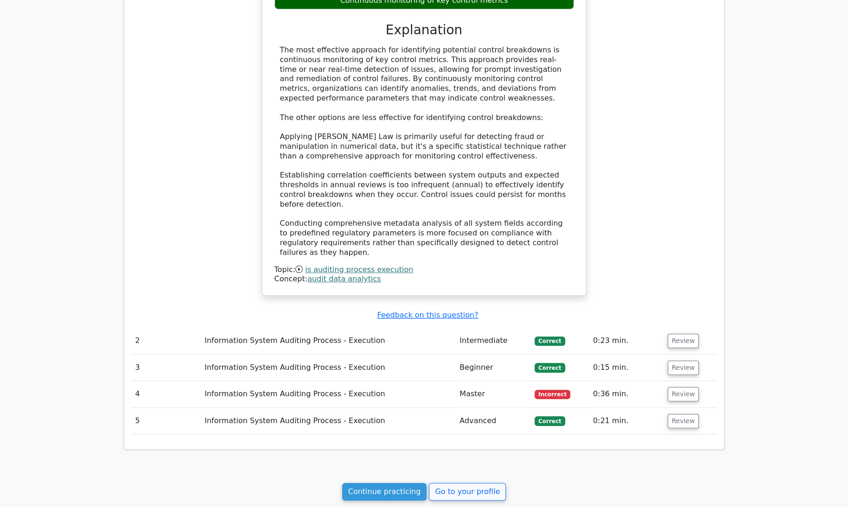
scroll to position [724, 0]
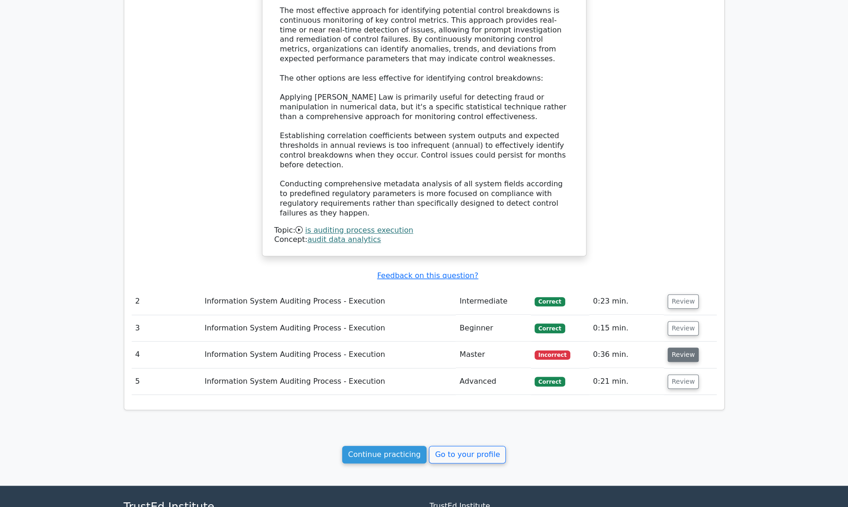
click at [684, 348] on button "Review" at bounding box center [684, 355] width 32 height 14
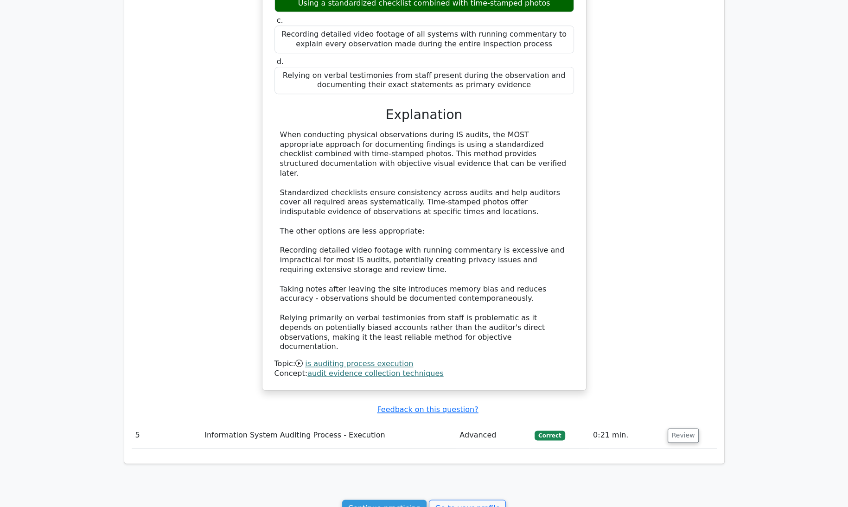
scroll to position [1289, 0]
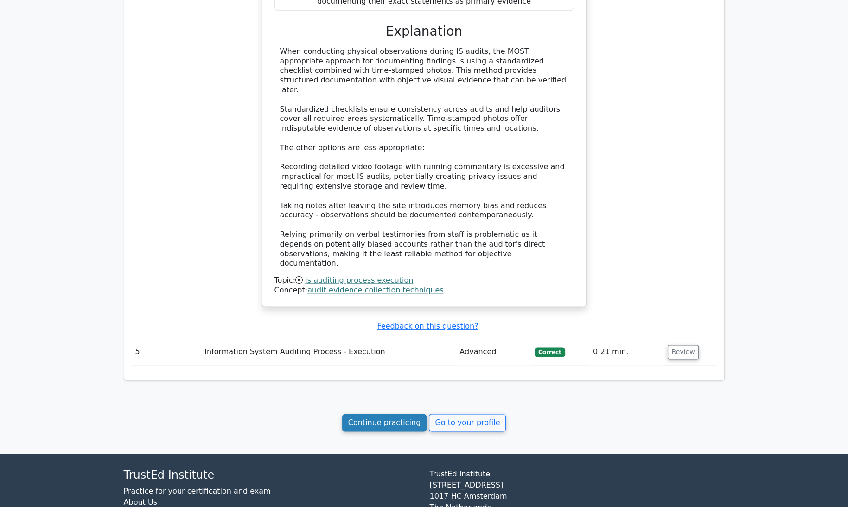
click at [394, 414] on link "Continue practicing" at bounding box center [384, 423] width 85 height 18
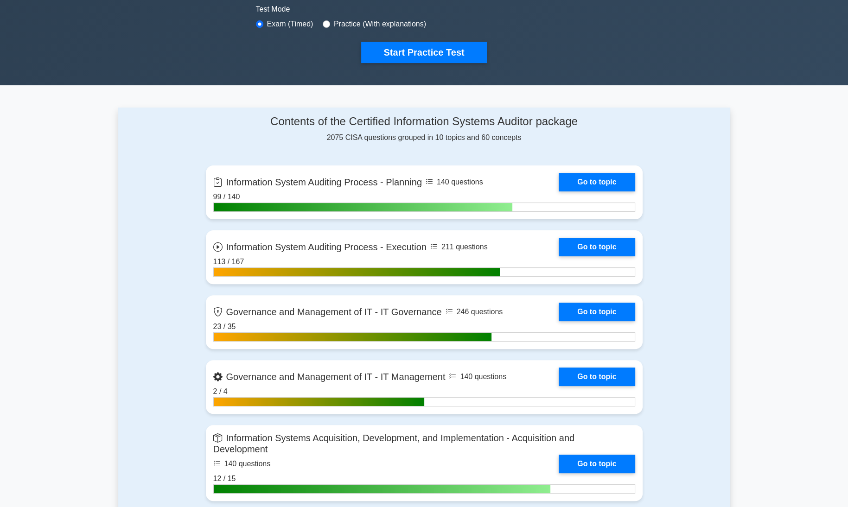
scroll to position [286, 0]
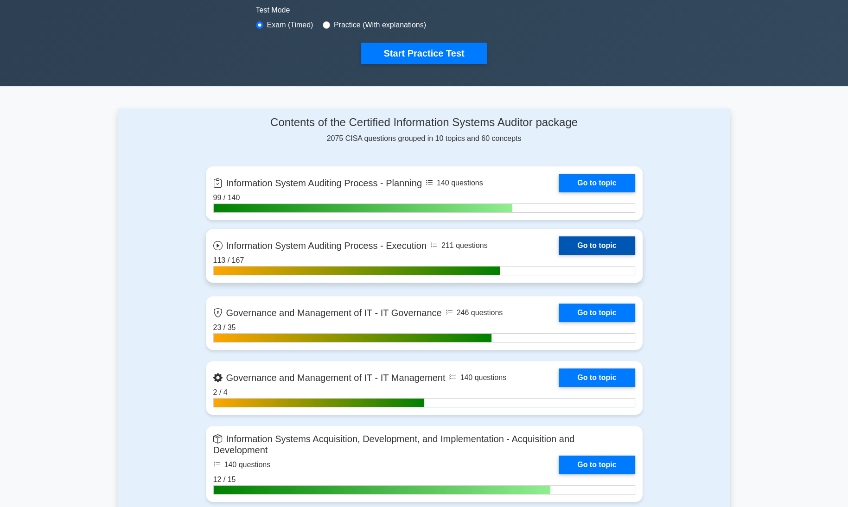
click at [595, 244] on link "Go to topic" at bounding box center [597, 246] width 76 height 19
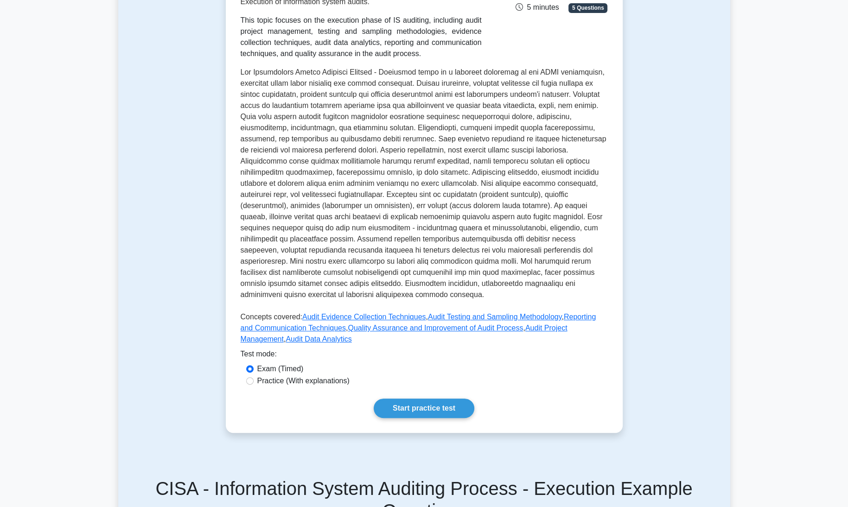
scroll to position [189, 0]
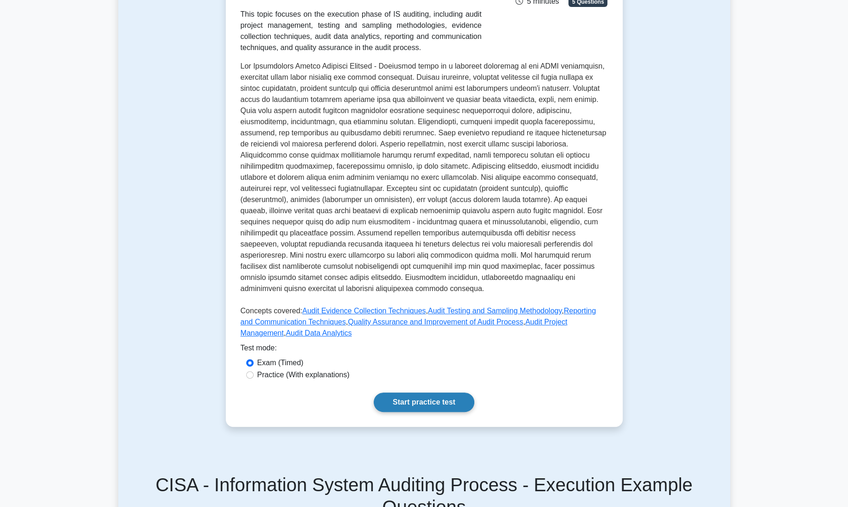
click at [441, 397] on link "Start practice test" at bounding box center [424, 402] width 101 height 19
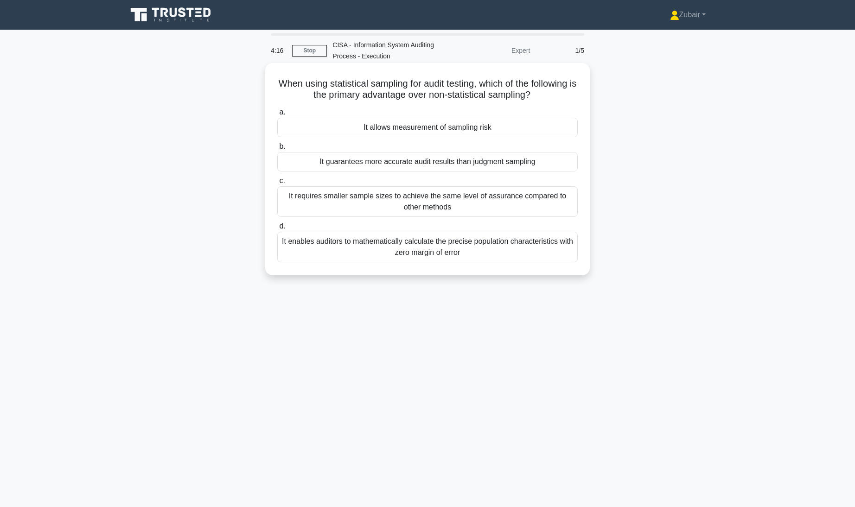
click at [467, 129] on div "It allows measurement of sampling risk" at bounding box center [427, 127] width 301 height 19
click at [277, 115] on input "a. It allows measurement of sampling risk" at bounding box center [277, 112] width 0 height 6
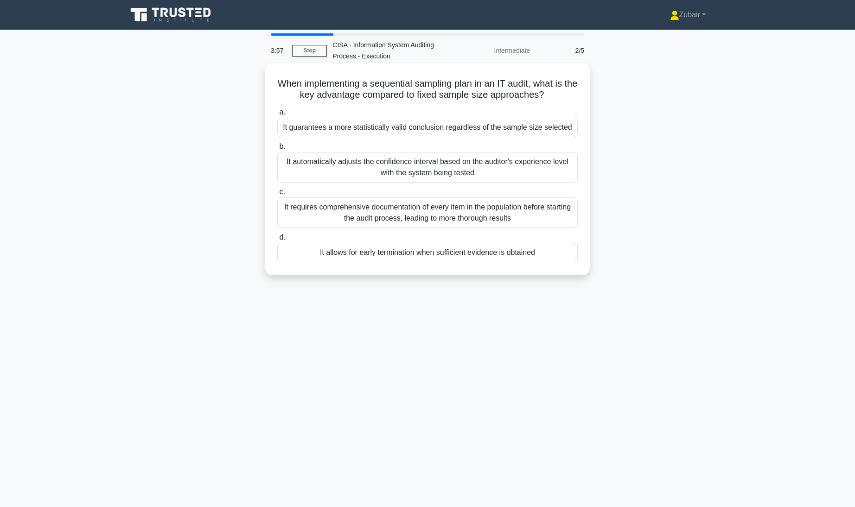
click at [489, 255] on div "It allows for early termination when sufficient evidence is obtained" at bounding box center [427, 252] width 301 height 19
click at [277, 241] on input "d. It allows for early termination when sufficient evidence is obtained" at bounding box center [277, 238] width 0 height 6
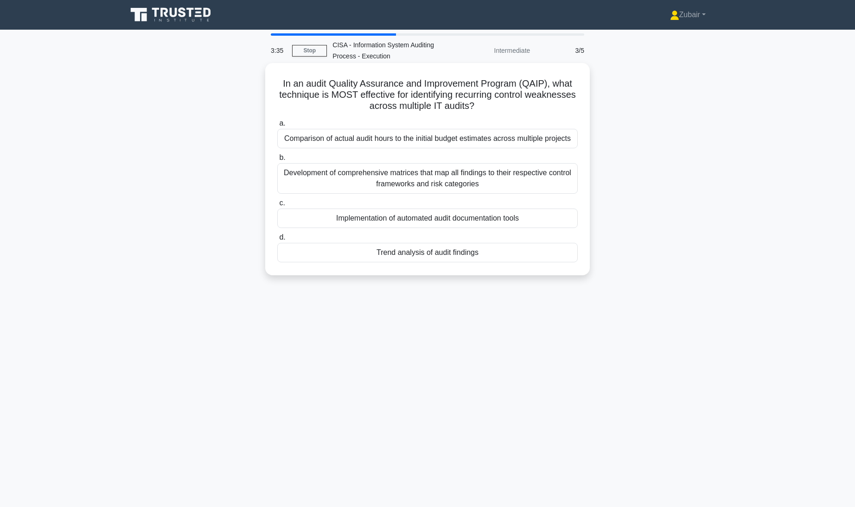
click at [466, 179] on div "Development of comprehensive matrices that map all findings to their respective…" at bounding box center [427, 178] width 301 height 31
click at [277, 161] on input "b. Development of comprehensive matrices that map all findings to their respect…" at bounding box center [277, 158] width 0 height 6
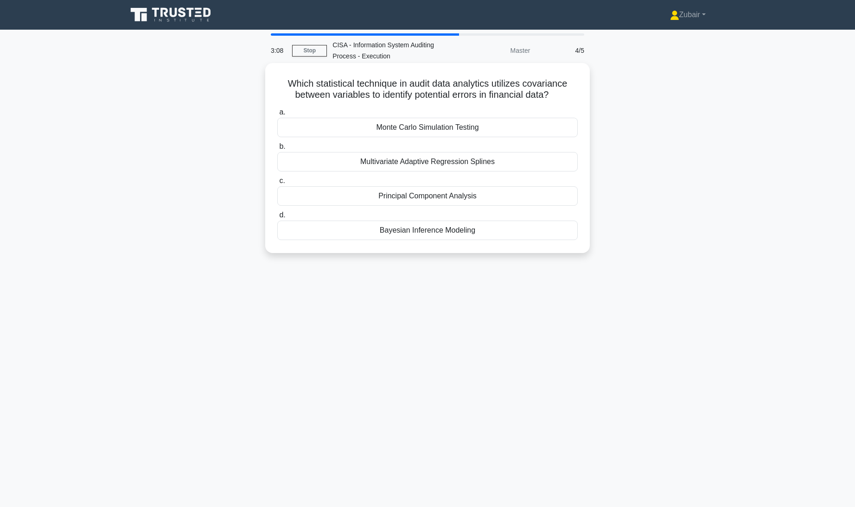
click at [473, 161] on div "Multivariate Adaptive Regression Splines" at bounding box center [427, 161] width 301 height 19
click at [277, 150] on input "b. Multivariate Adaptive Regression Splines" at bounding box center [277, 147] width 0 height 6
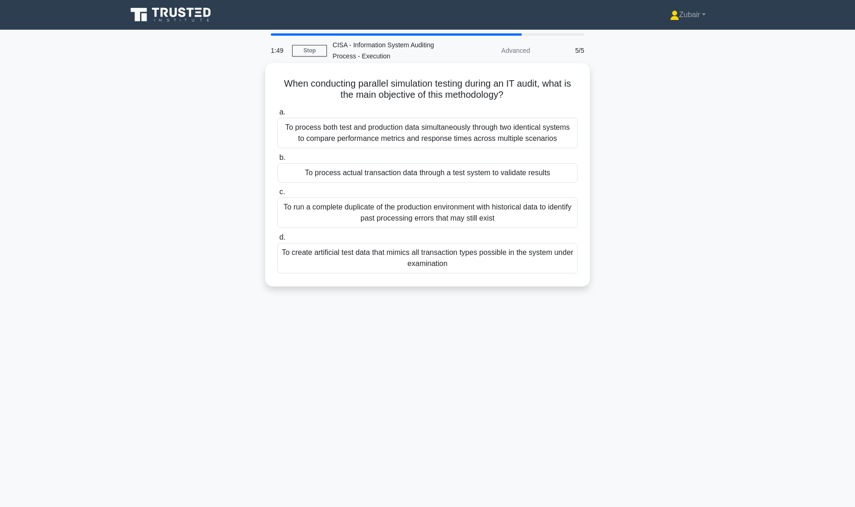
click at [462, 136] on div "To process both test and production data simultaneously through two identical s…" at bounding box center [427, 133] width 301 height 31
click at [277, 115] on input "a. To process both test and production data simultaneously through two identica…" at bounding box center [277, 112] width 0 height 6
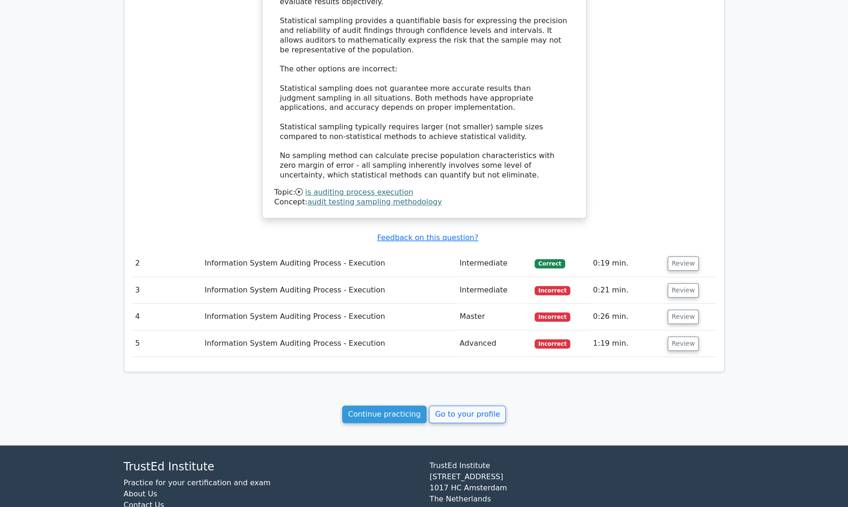
scroll to position [766, 0]
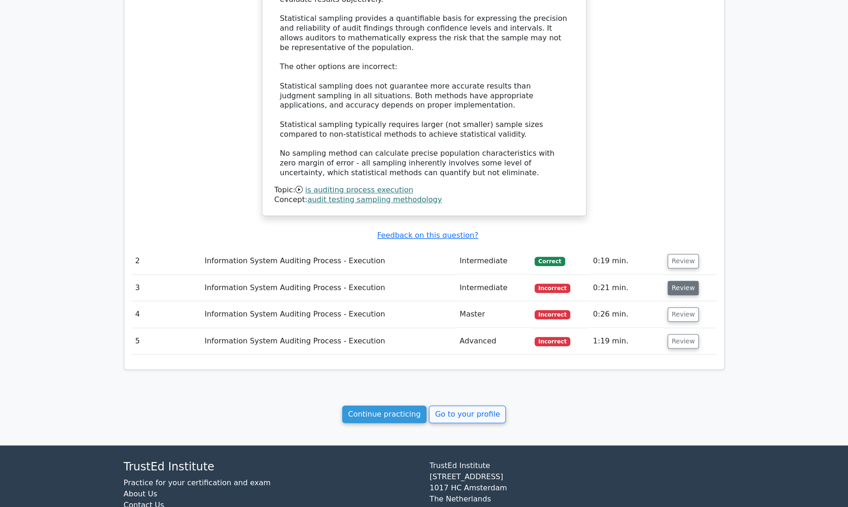
click at [675, 281] on button "Review" at bounding box center [684, 288] width 32 height 14
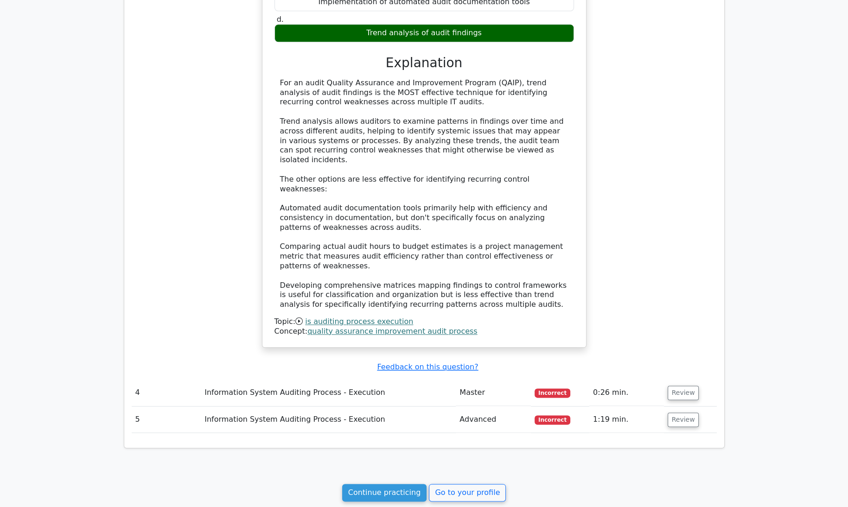
scroll to position [1242, 0]
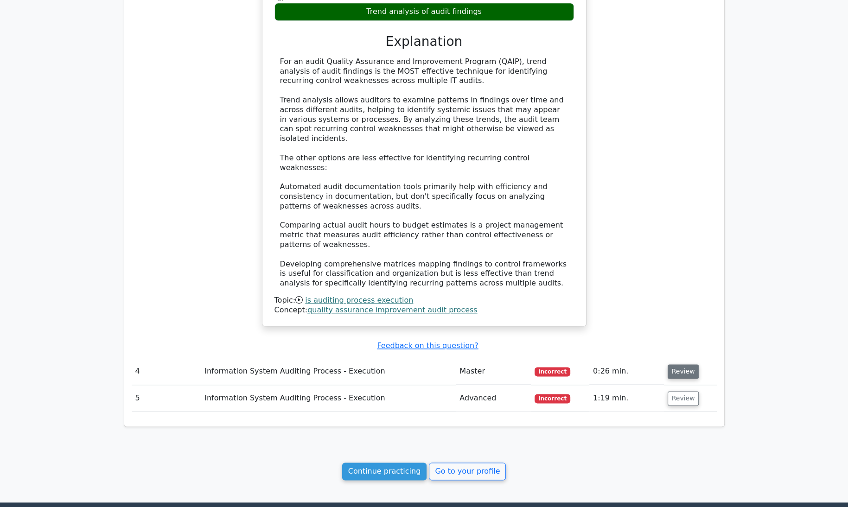
click at [677, 365] on button "Review" at bounding box center [684, 372] width 32 height 14
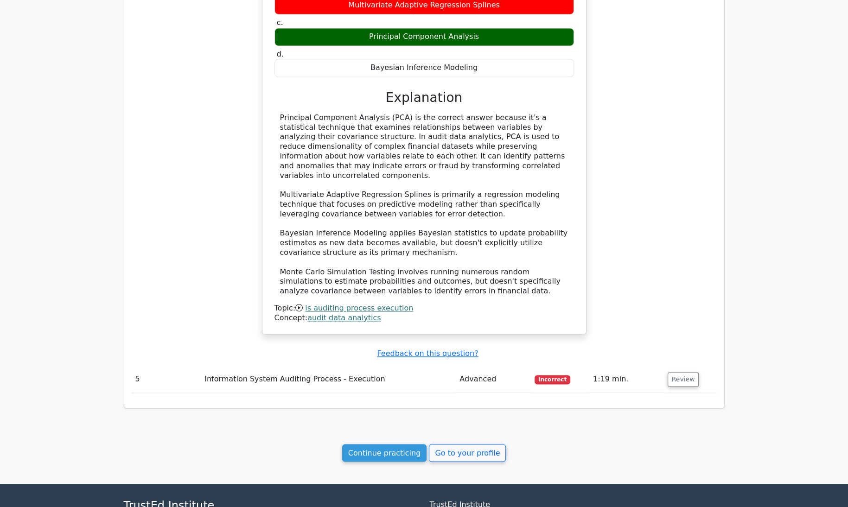
scroll to position [1727, 0]
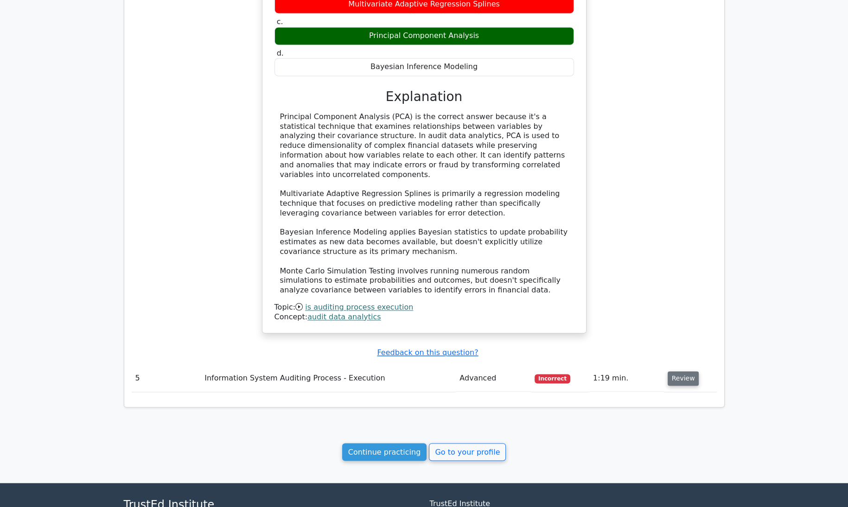
click at [675, 371] on button "Review" at bounding box center [684, 378] width 32 height 14
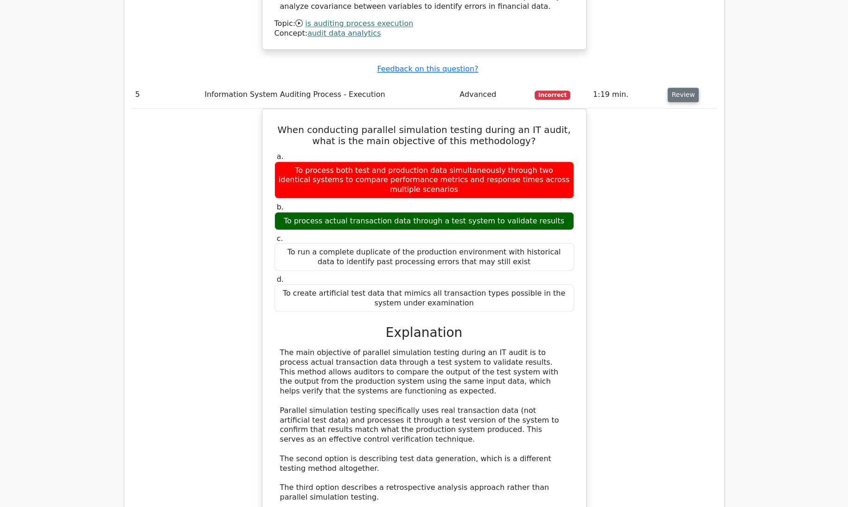
scroll to position [2246, 0]
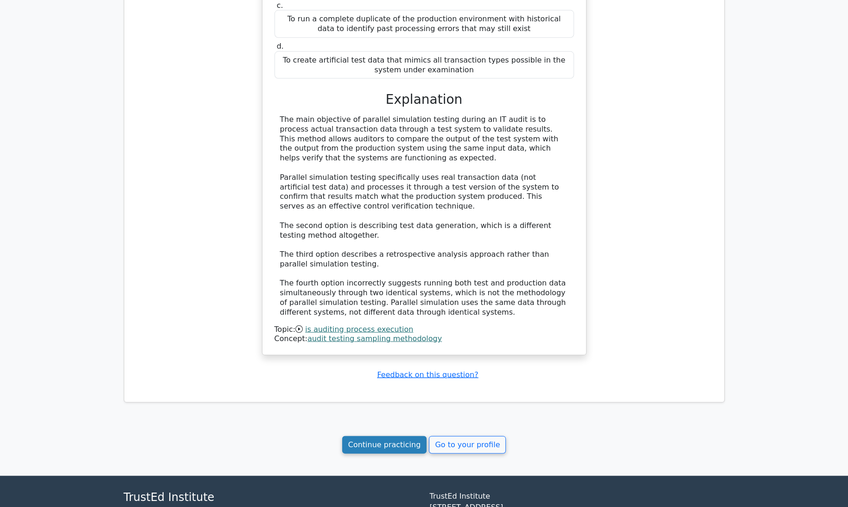
click at [388, 436] on link "Continue practicing" at bounding box center [384, 445] width 85 height 18
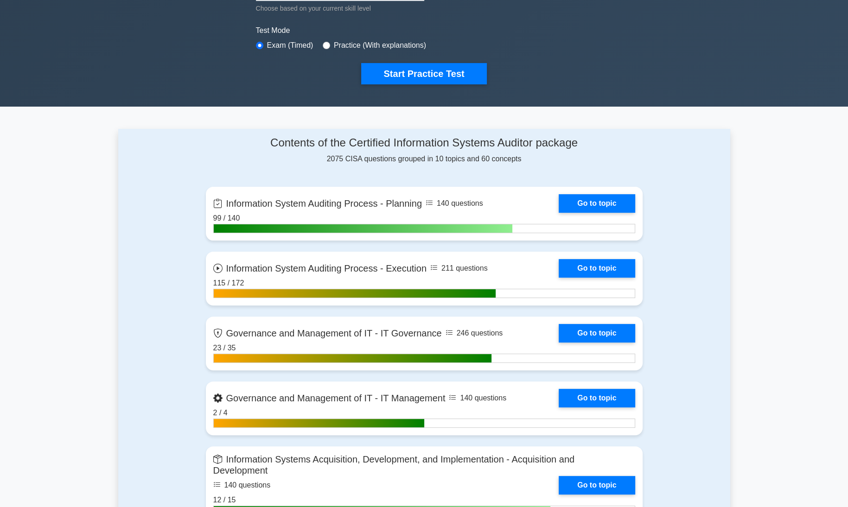
scroll to position [271, 0]
